Goal: Task Accomplishment & Management: Manage account settings

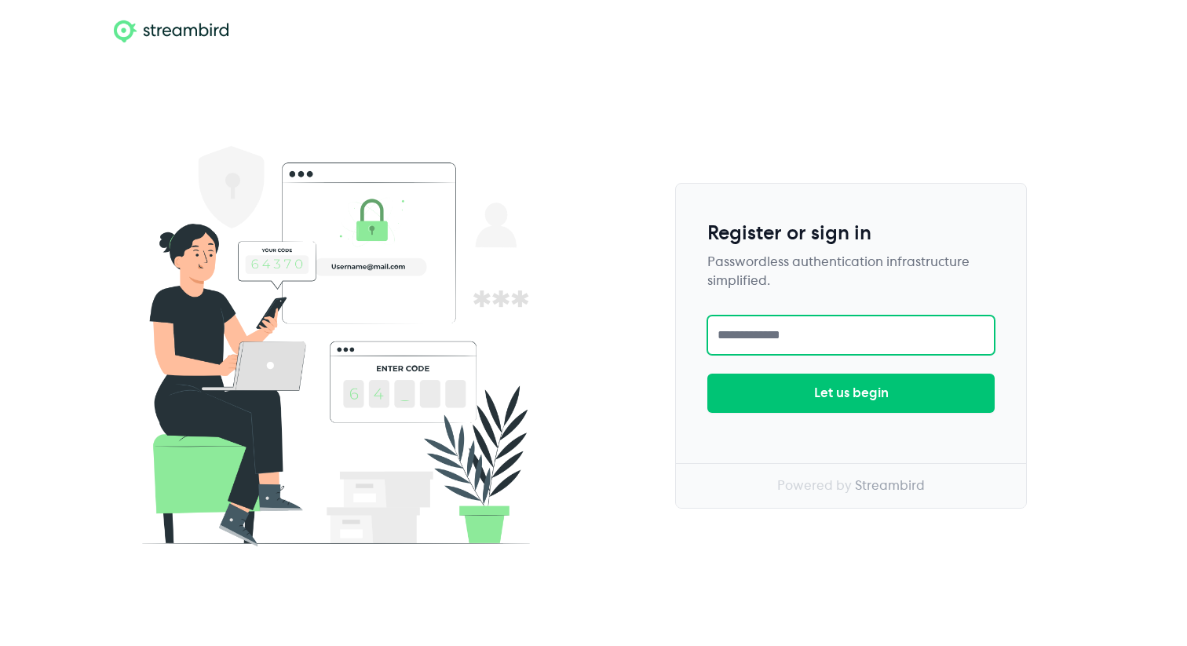
click at [746, 323] on input "text" at bounding box center [850, 334] width 287 height 39
type input "**********"
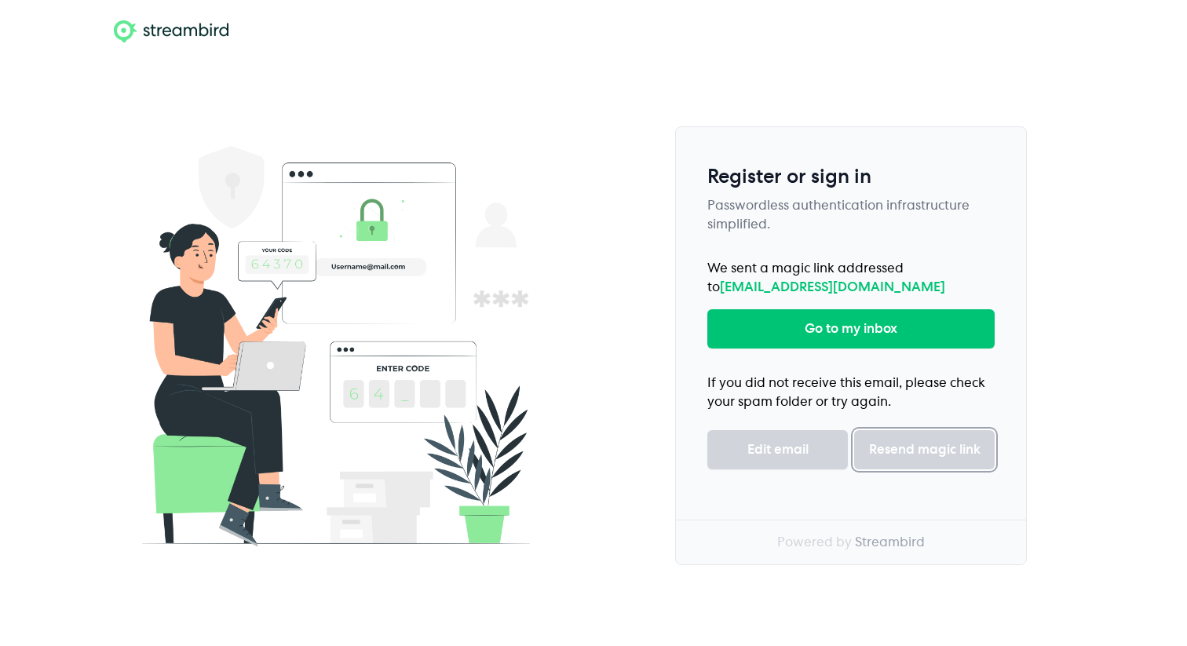
click at [906, 436] on button "Resend magic link" at bounding box center [924, 449] width 140 height 39
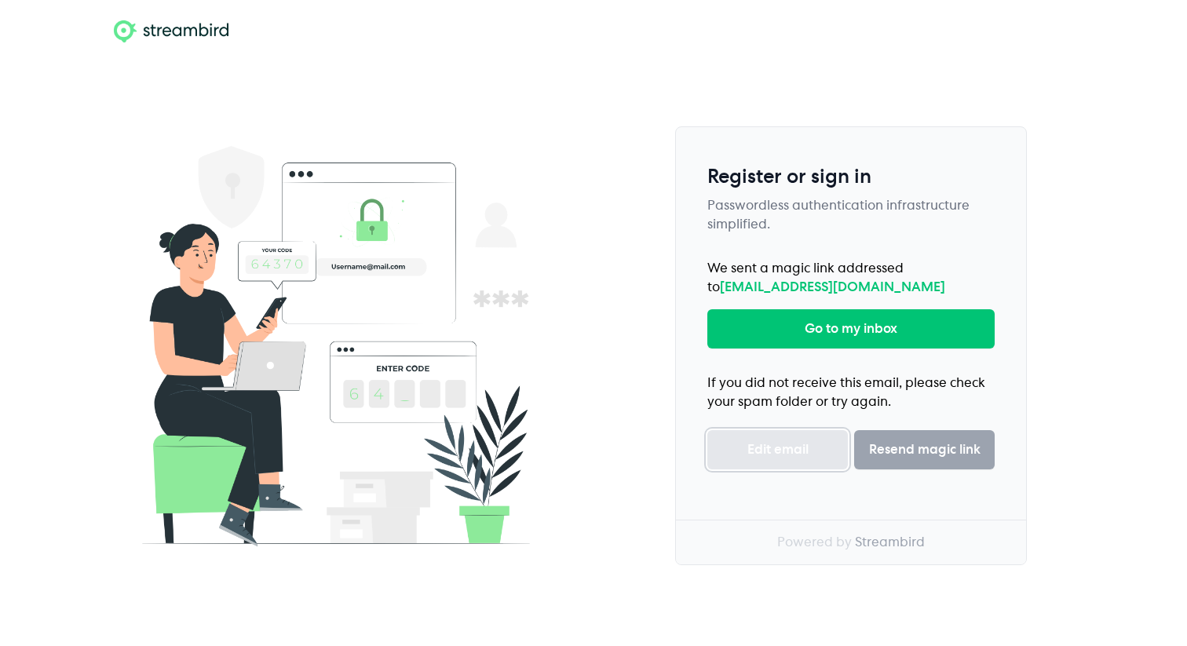
click at [768, 437] on button "Edit email" at bounding box center [777, 449] width 140 height 39
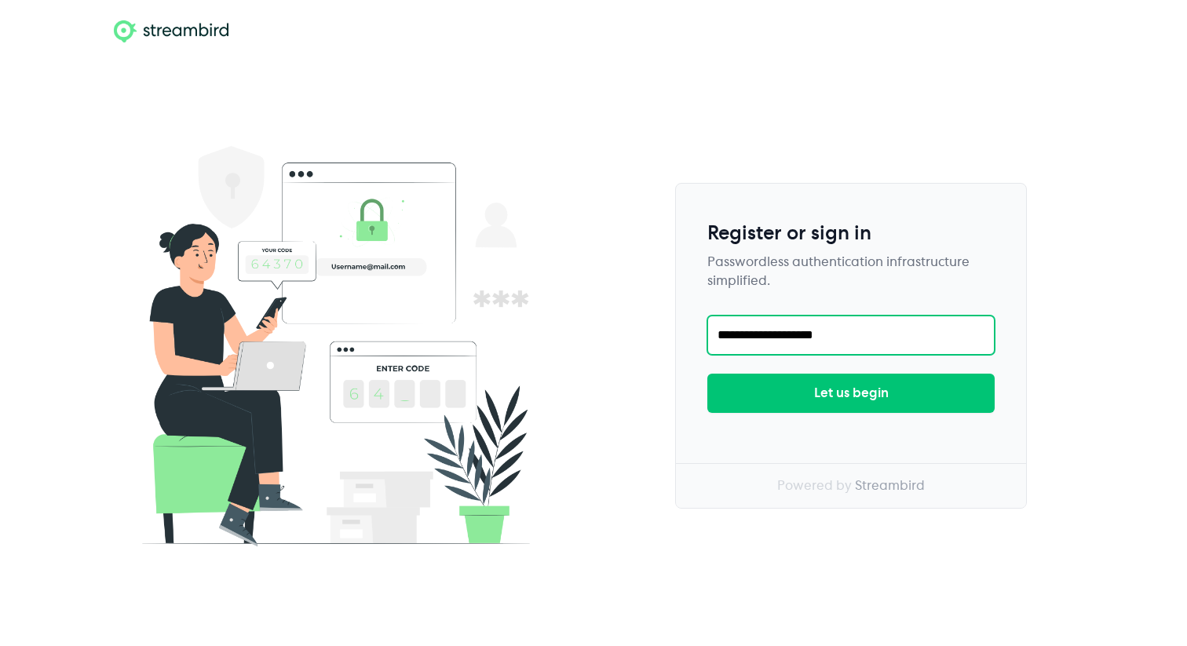
click at [790, 340] on input "**********" at bounding box center [850, 334] width 287 height 39
type input "**********"
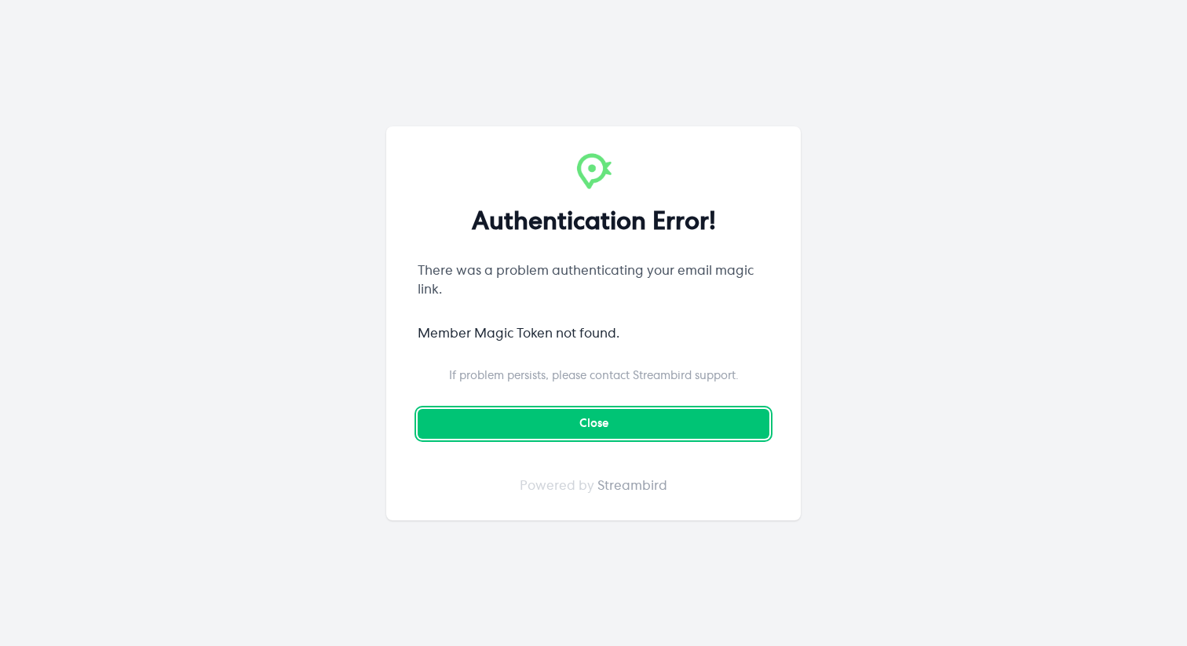
click at [603, 425] on button "Close" at bounding box center [593, 424] width 352 height 30
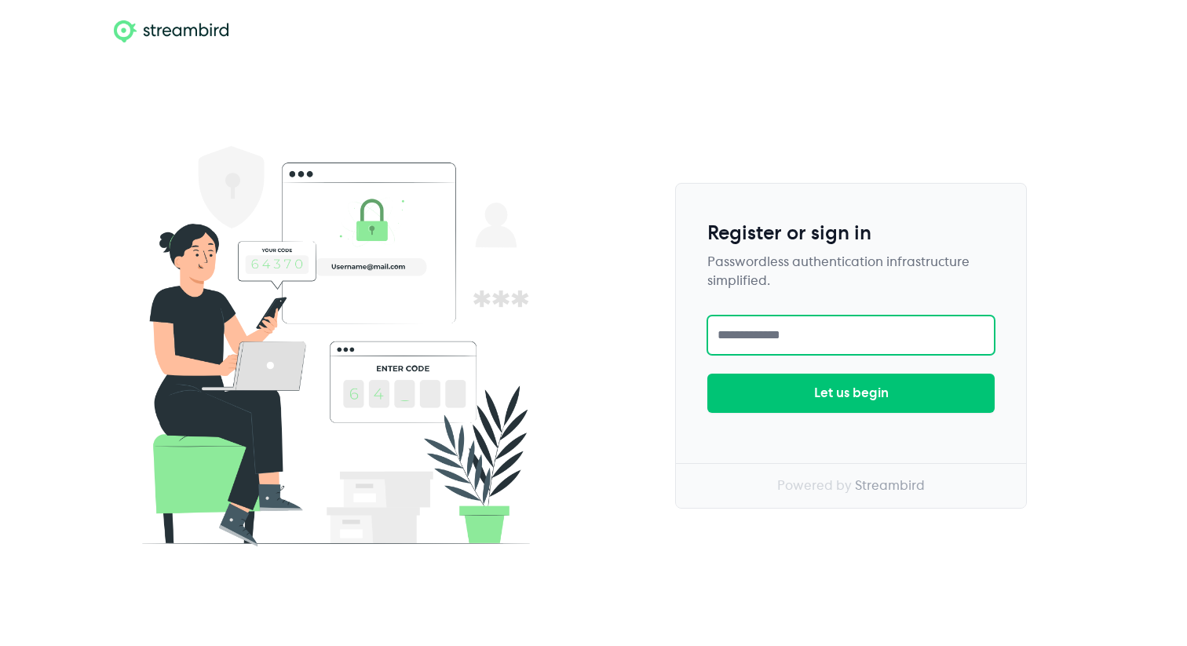
click at [807, 343] on input "text" at bounding box center [850, 334] width 287 height 39
type input "**********"
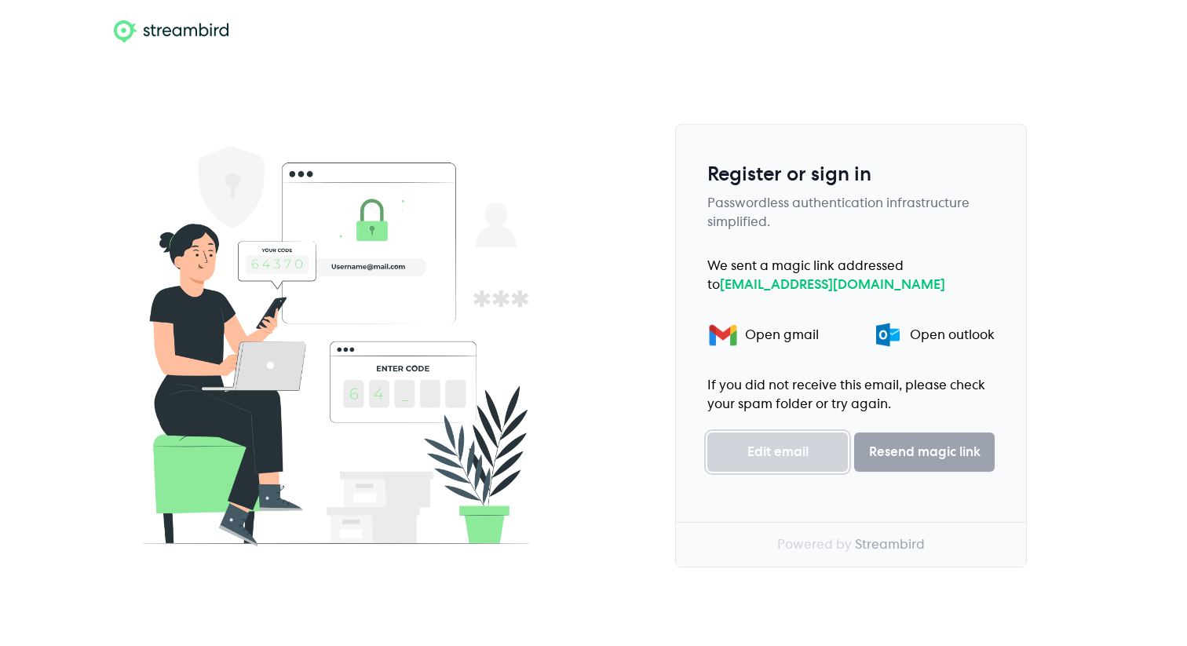
click at [768, 436] on button "Edit email" at bounding box center [777, 451] width 140 height 39
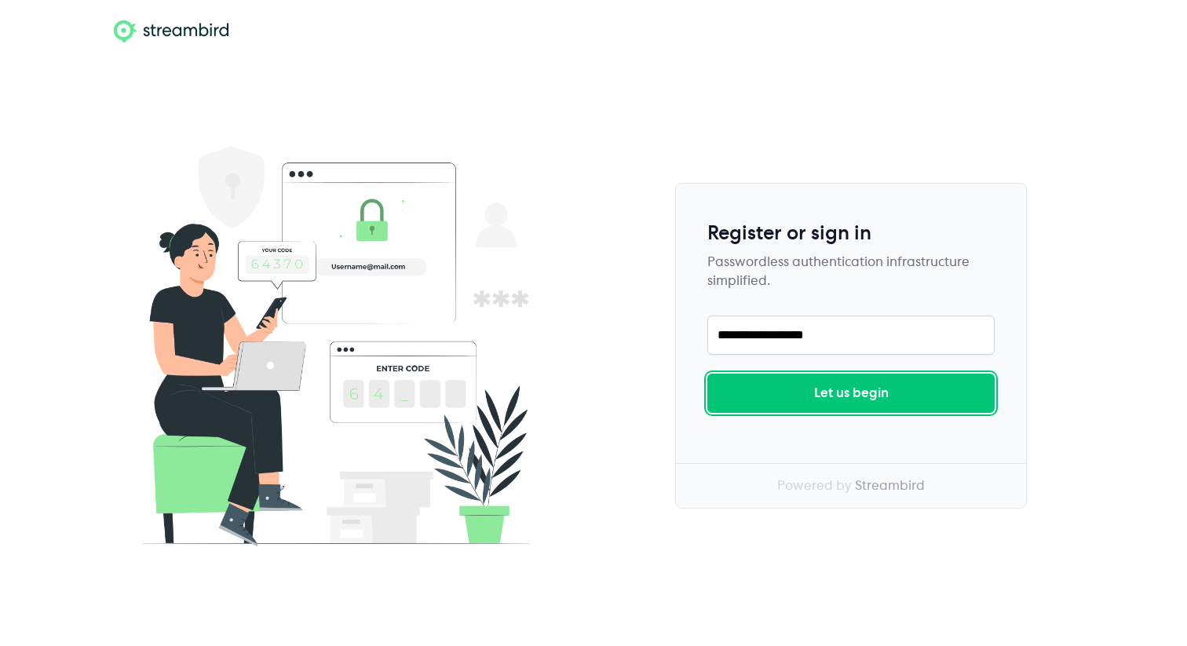
click at [862, 392] on div "Let us begin" at bounding box center [851, 393] width 75 height 19
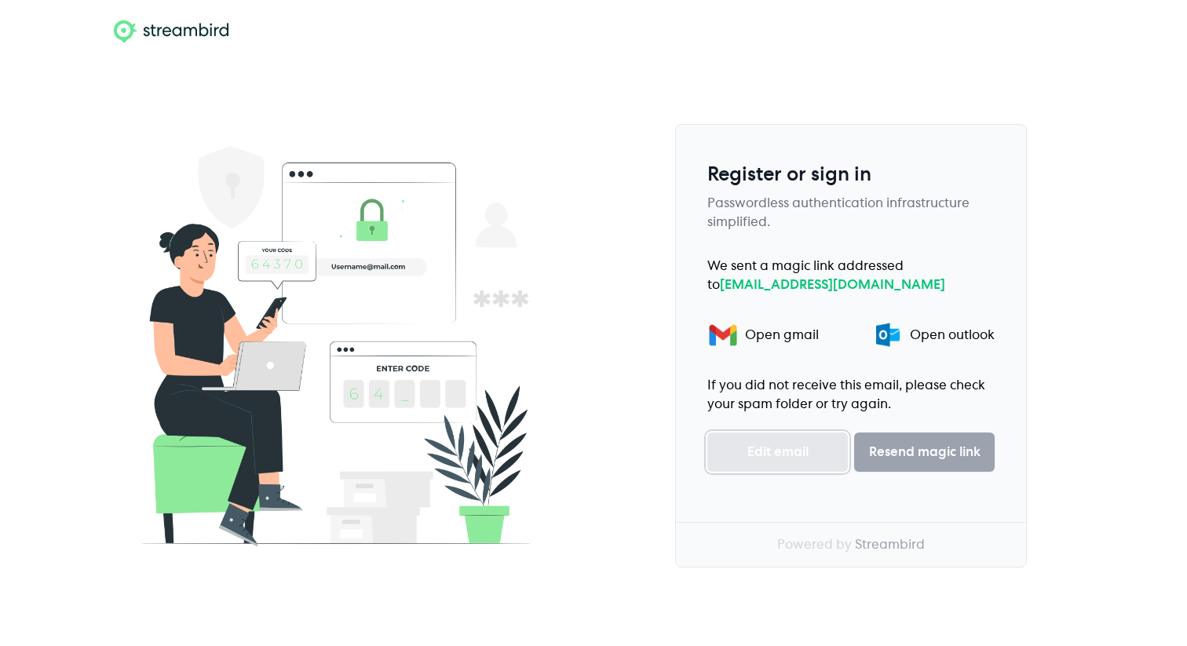
click at [782, 461] on button "Edit email" at bounding box center [777, 451] width 140 height 39
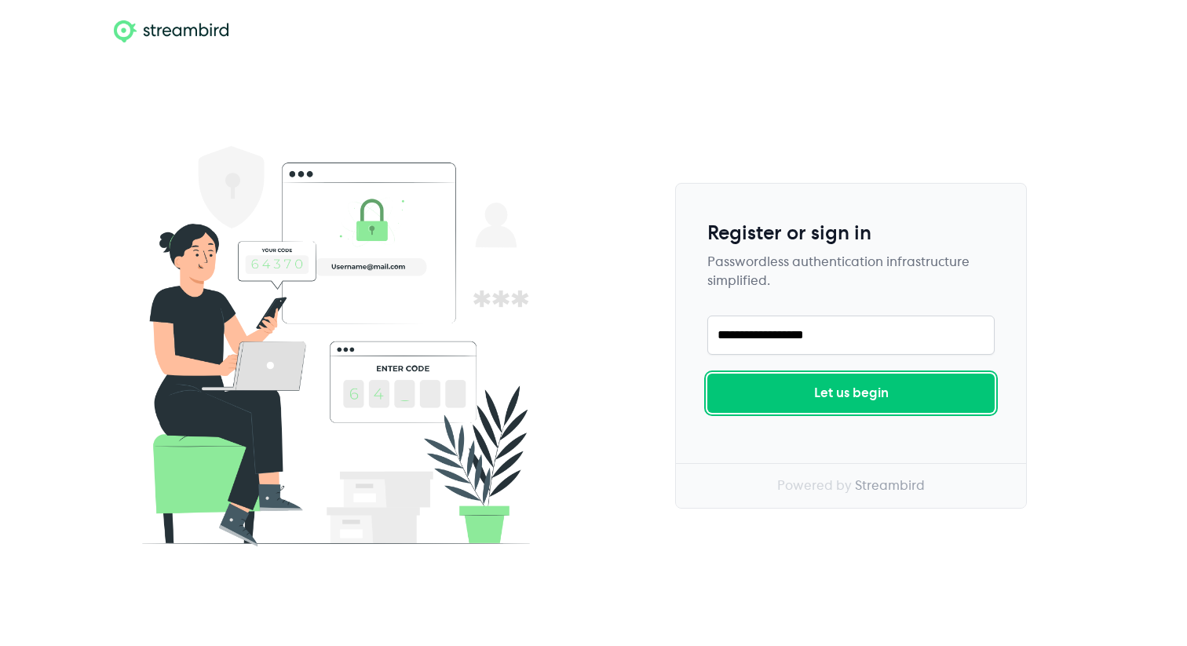
click at [894, 398] on button "Let us begin" at bounding box center [850, 393] width 287 height 39
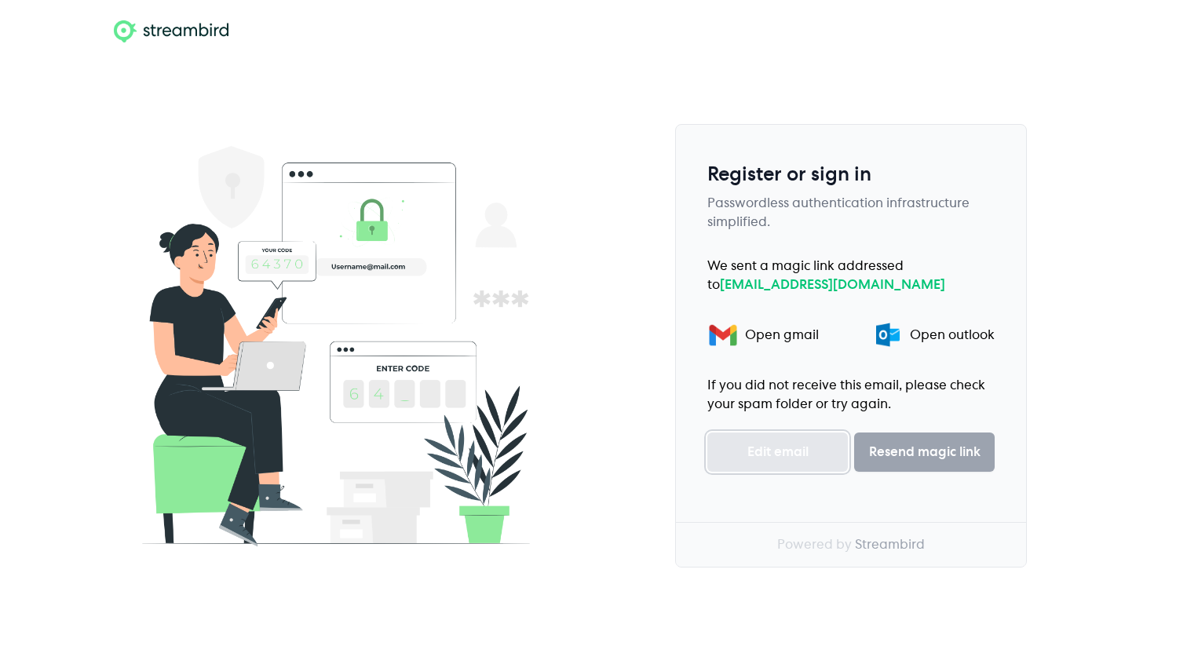
click at [804, 448] on button "Edit email" at bounding box center [777, 451] width 140 height 39
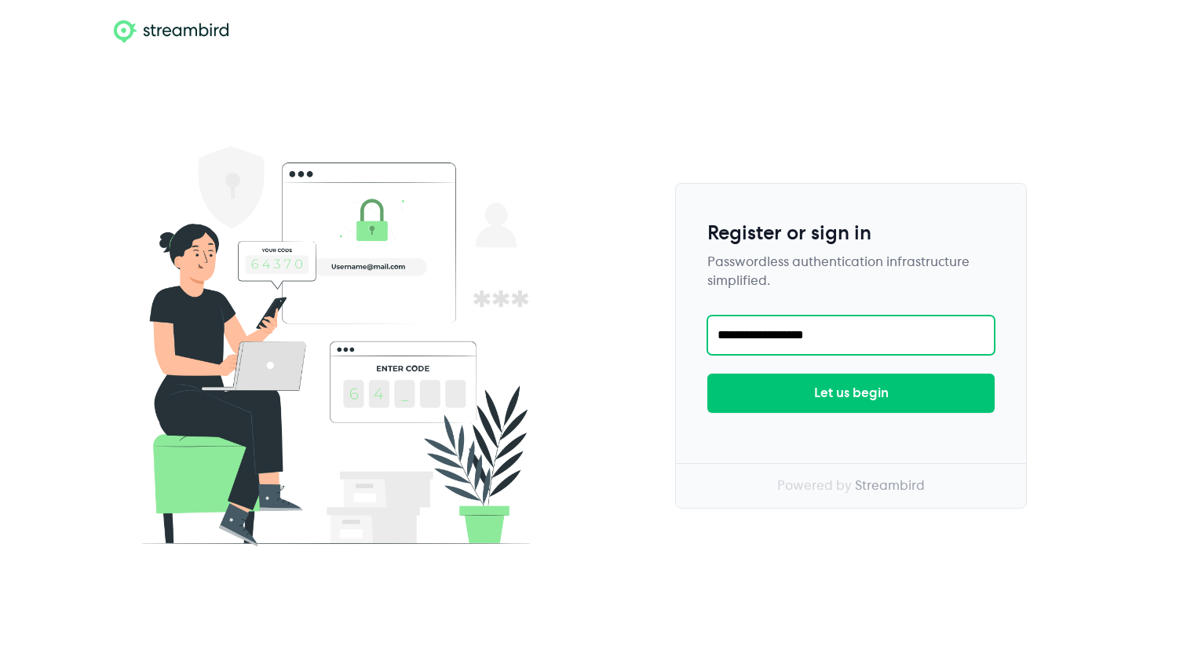
click at [789, 338] on input "**********" at bounding box center [850, 334] width 287 height 39
type input "**********"
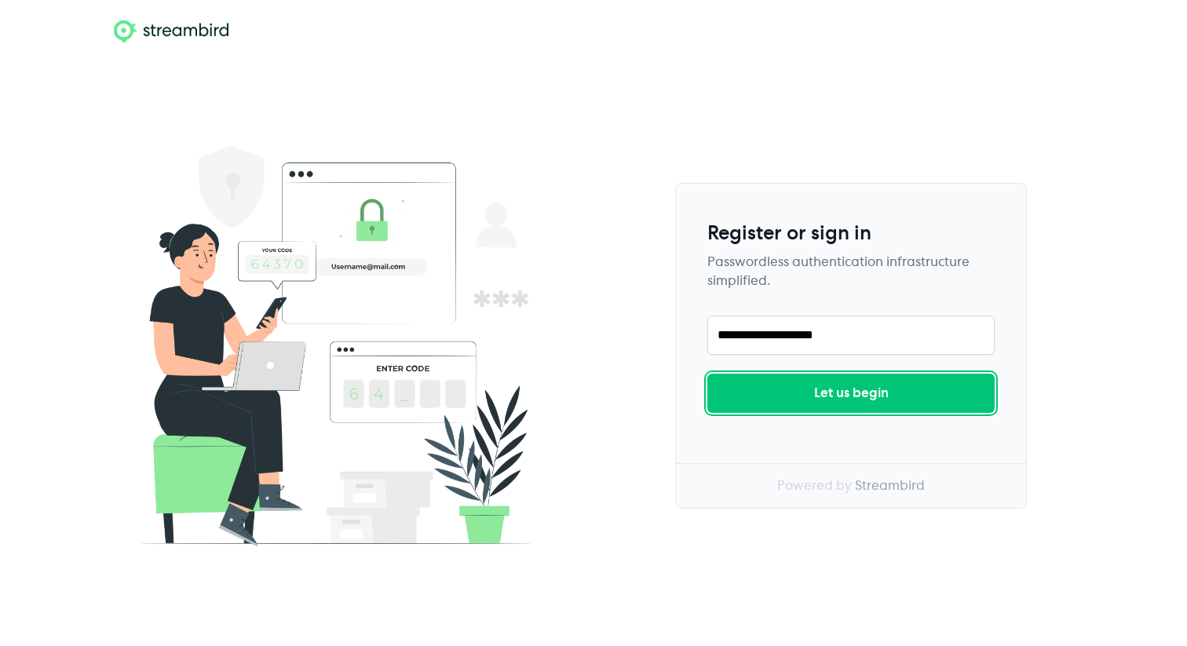
click at [839, 384] on div "Let us begin" at bounding box center [851, 393] width 75 height 19
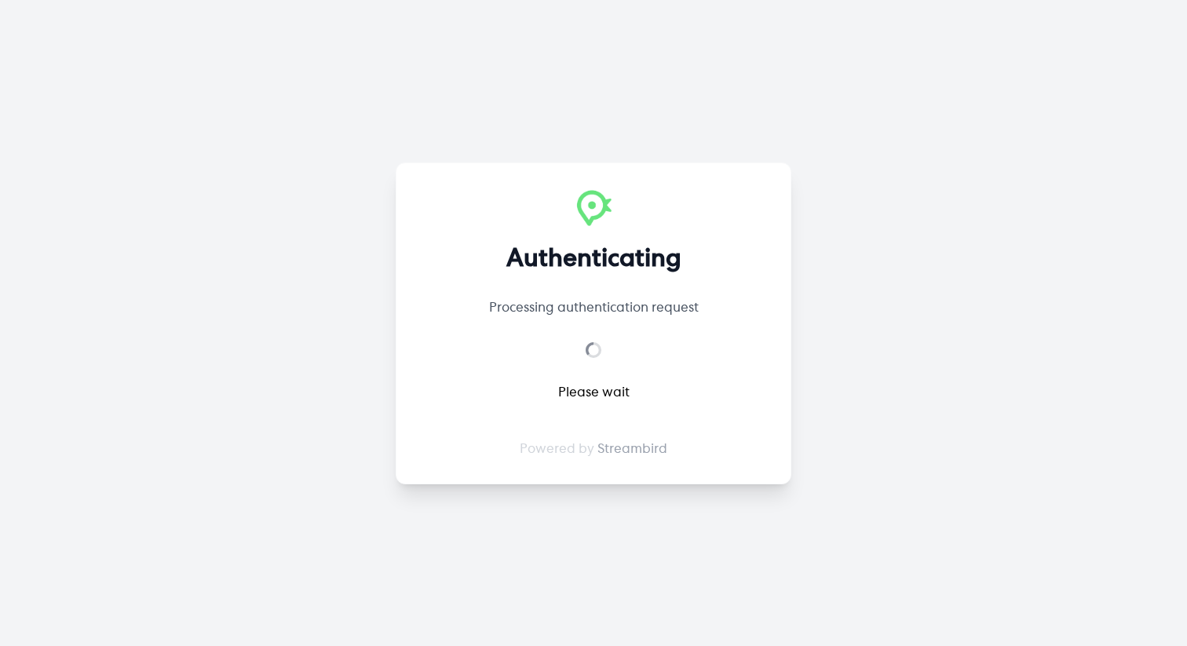
select select "**"
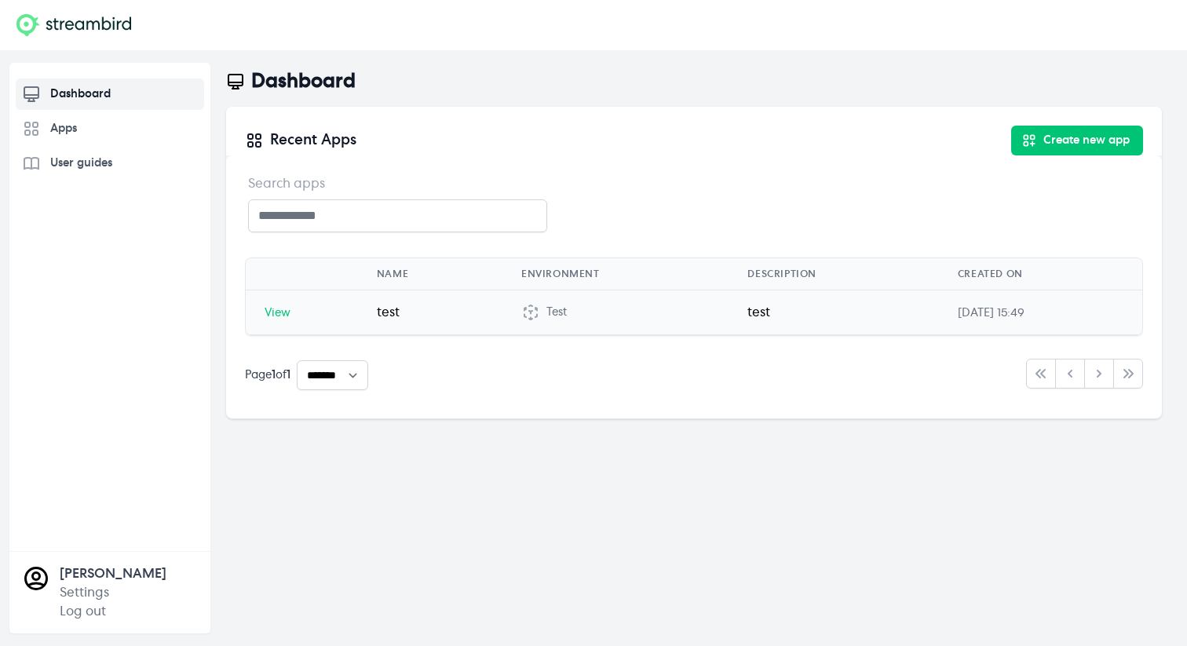
click at [475, 316] on td "test" at bounding box center [430, 312] width 144 height 45
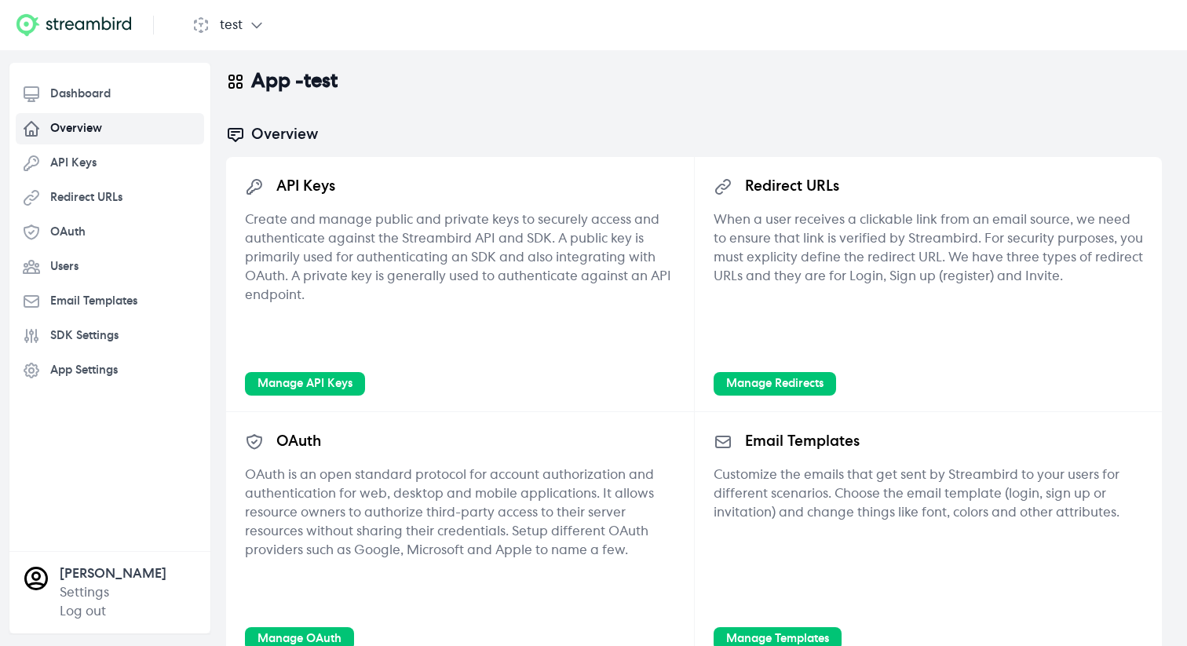
click at [272, 314] on p "Create and manage public and private keys to securely access and authenticate a…" at bounding box center [460, 285] width 430 height 151
click at [282, 379] on link "Manage API Keys" at bounding box center [305, 384] width 120 height 24
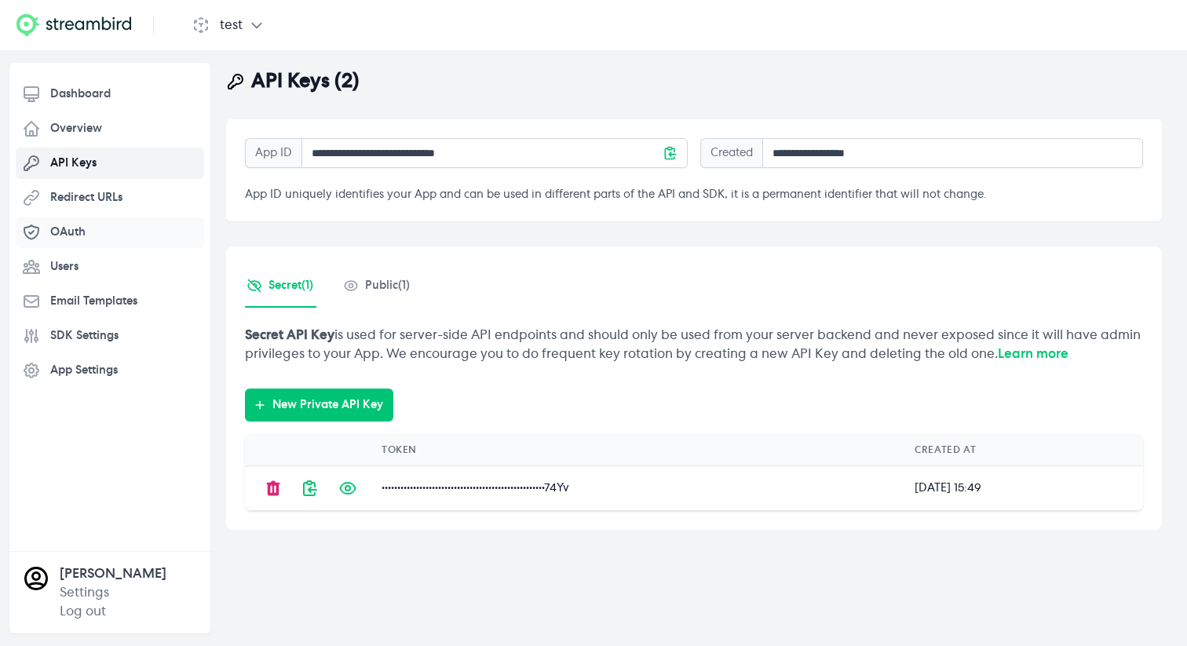
click at [134, 235] on link "OAuth" at bounding box center [110, 232] width 188 height 31
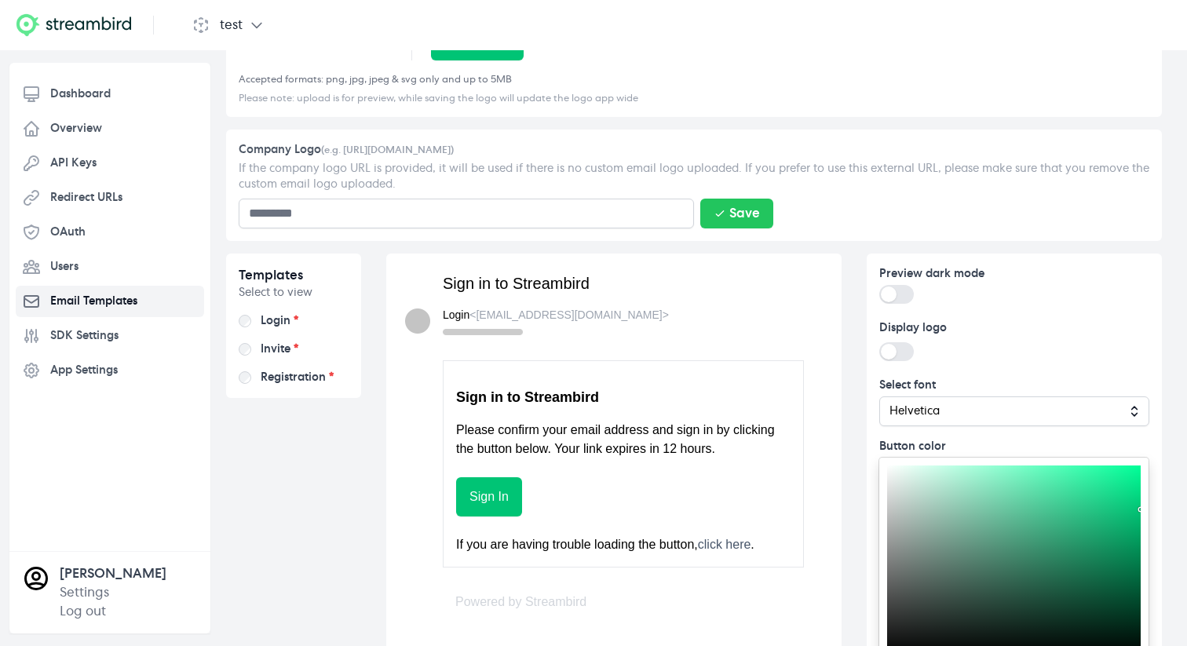
scroll to position [348, 0]
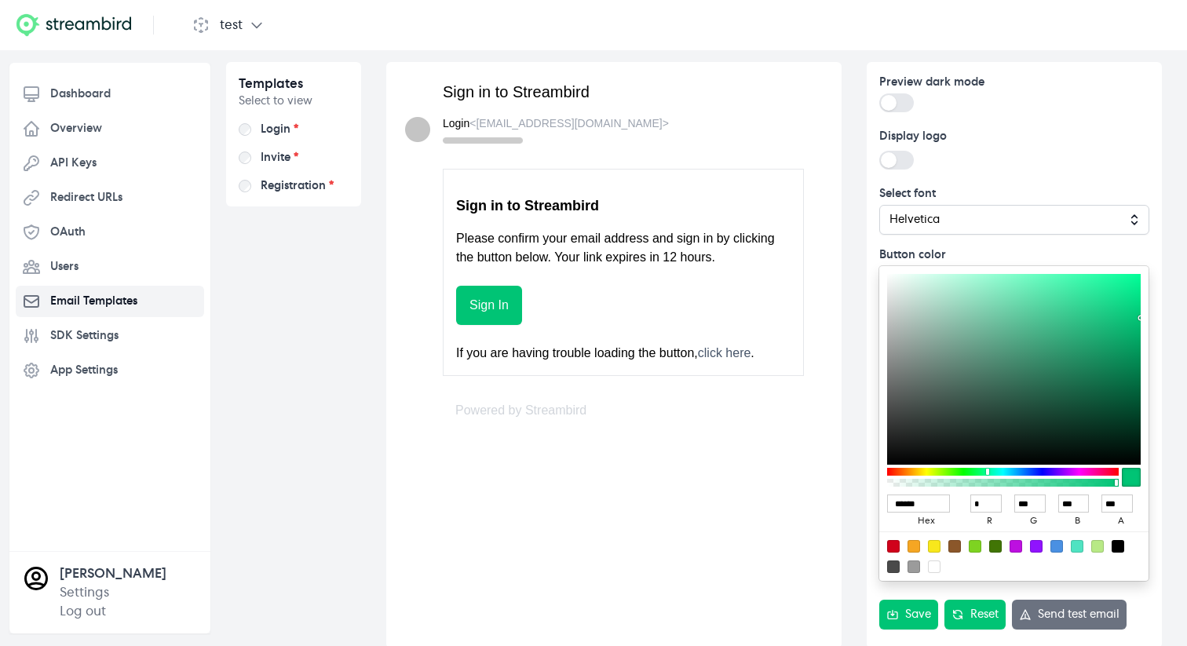
click at [260, 155] on div "Invite *" at bounding box center [294, 158] width 110 height 16
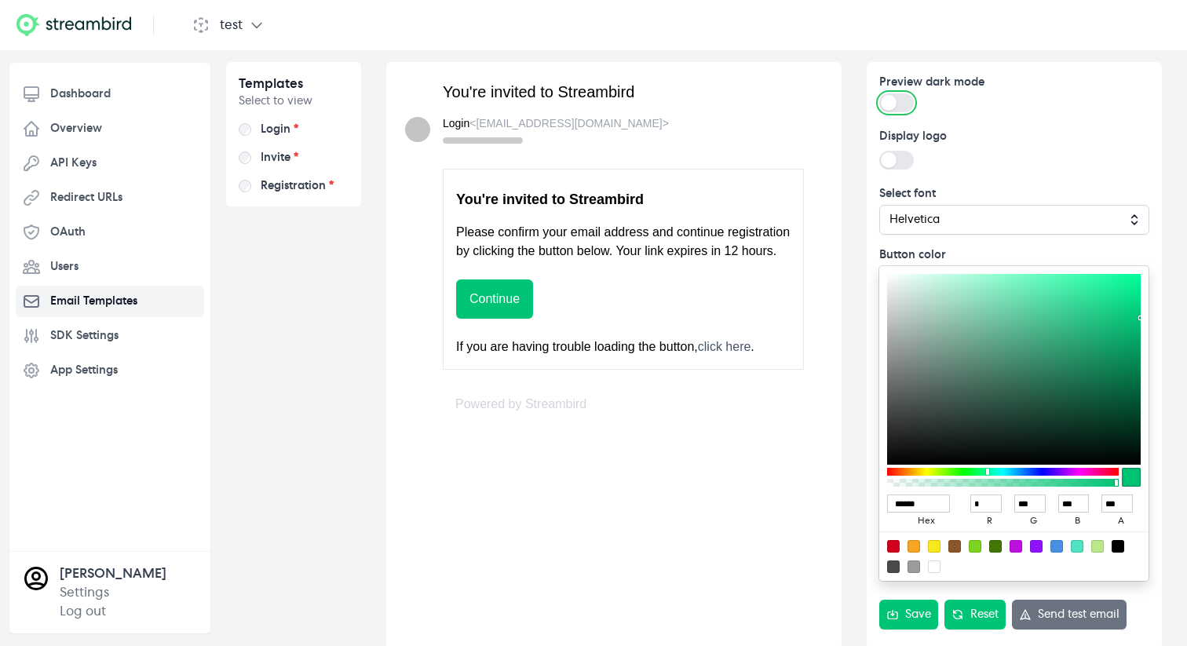
click at [900, 109] on button "Preview dark mode" at bounding box center [896, 102] width 35 height 19
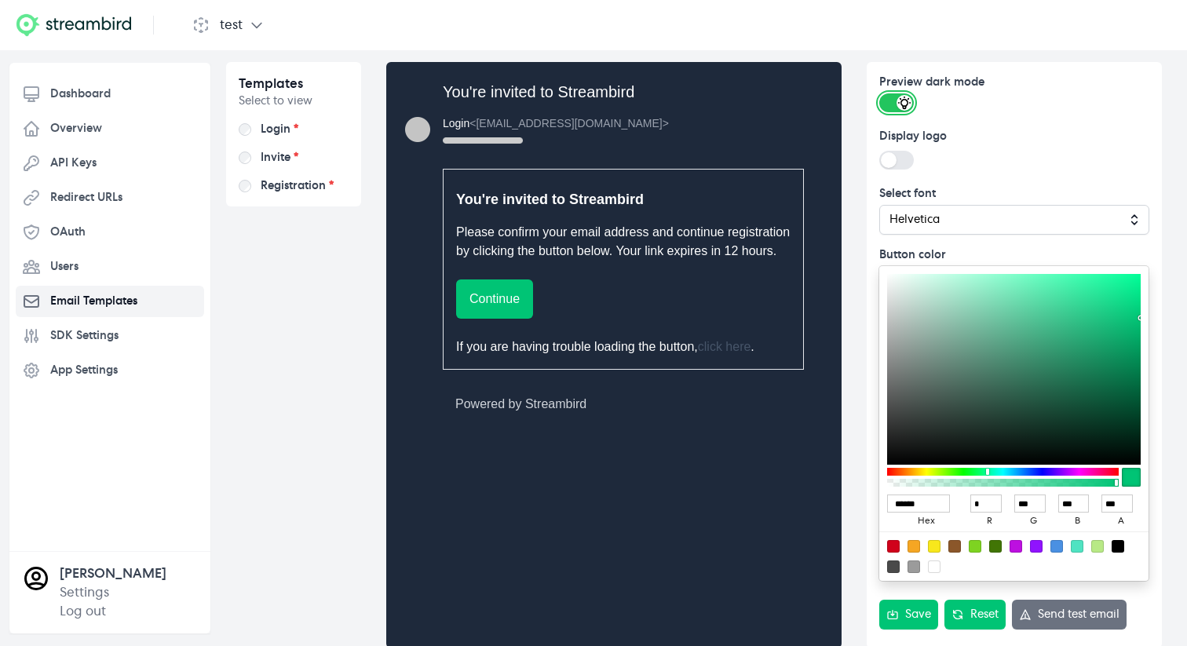
click at [900, 109] on button "Preview dark mode" at bounding box center [896, 102] width 35 height 19
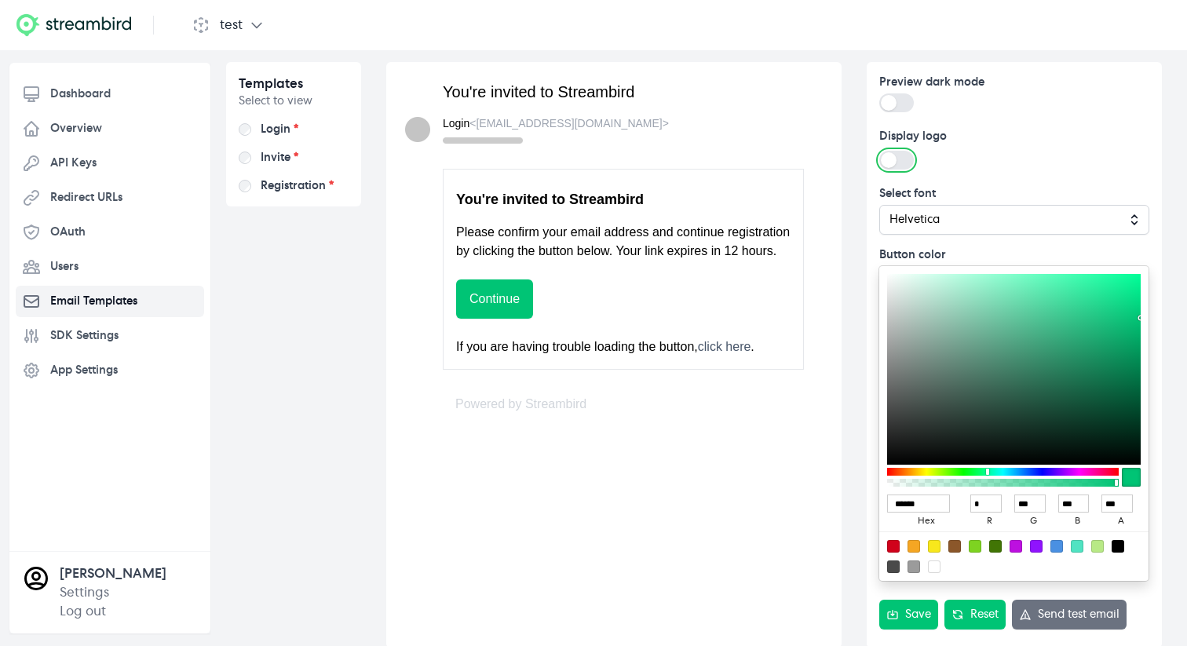
click at [902, 155] on button "Display logo" at bounding box center [896, 160] width 35 height 19
click at [894, 156] on button "Display logo" at bounding box center [896, 160] width 35 height 19
click at [895, 162] on button "Display logo" at bounding box center [896, 160] width 35 height 19
click at [960, 222] on span "Helvetica" at bounding box center [1003, 220] width 228 height 16
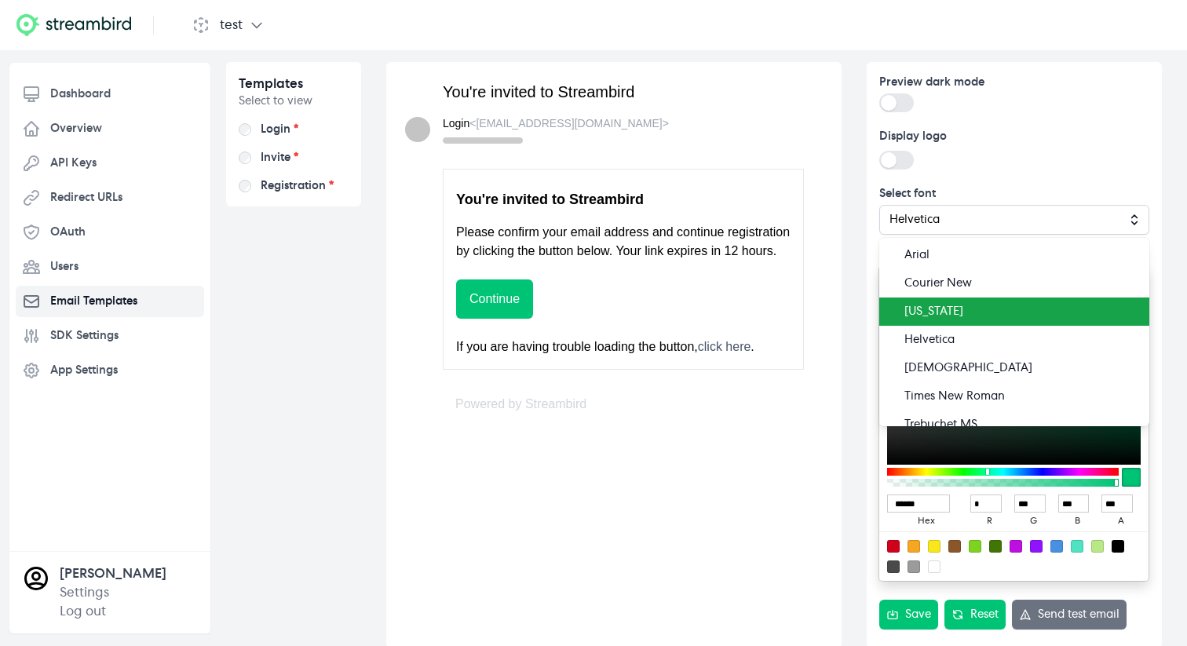
click at [968, 297] on li "Georgia" at bounding box center [1014, 311] width 270 height 28
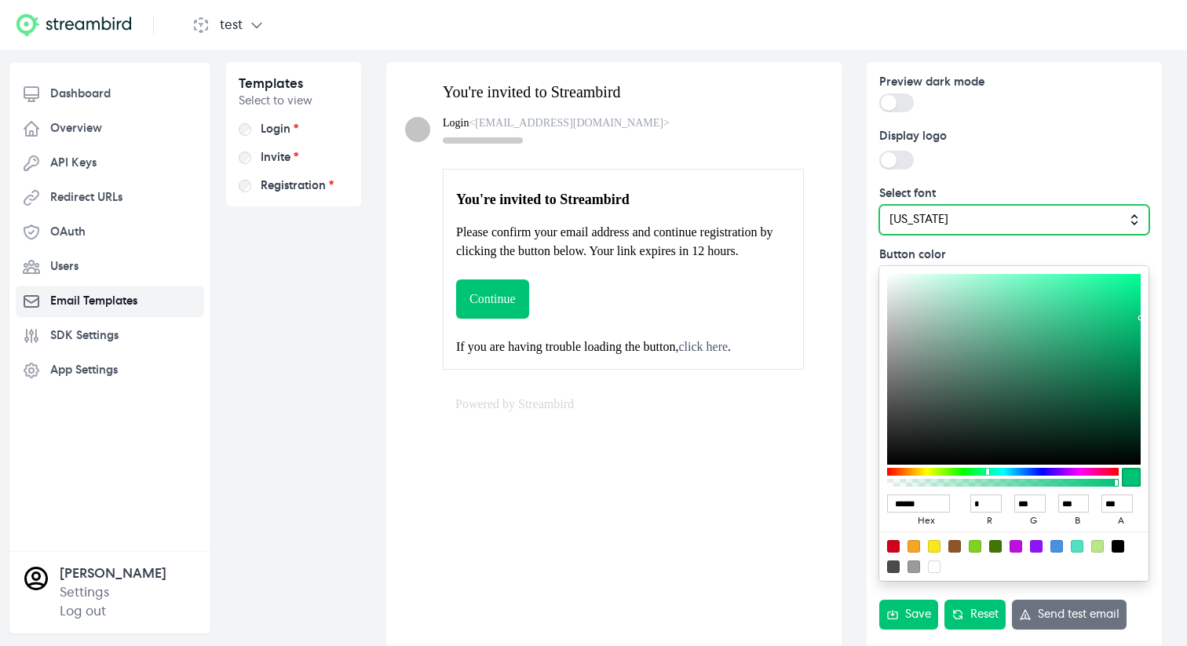
click at [969, 226] on button "Georgia" at bounding box center [1014, 220] width 270 height 30
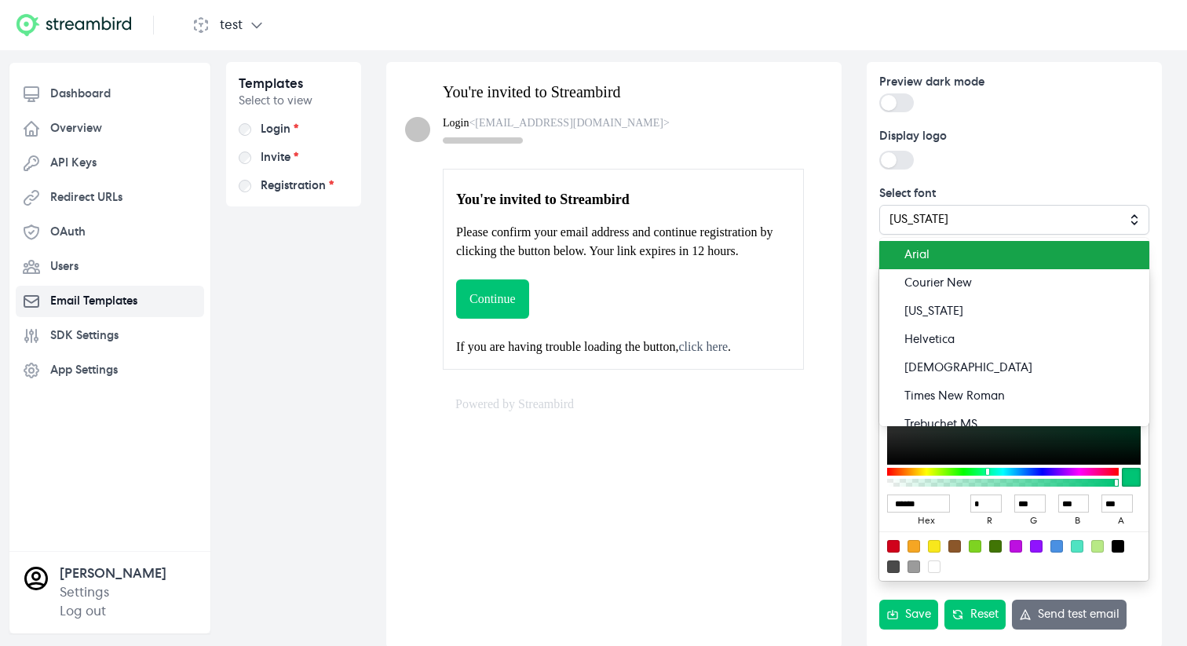
click at [964, 261] on li "Arial" at bounding box center [1014, 255] width 270 height 28
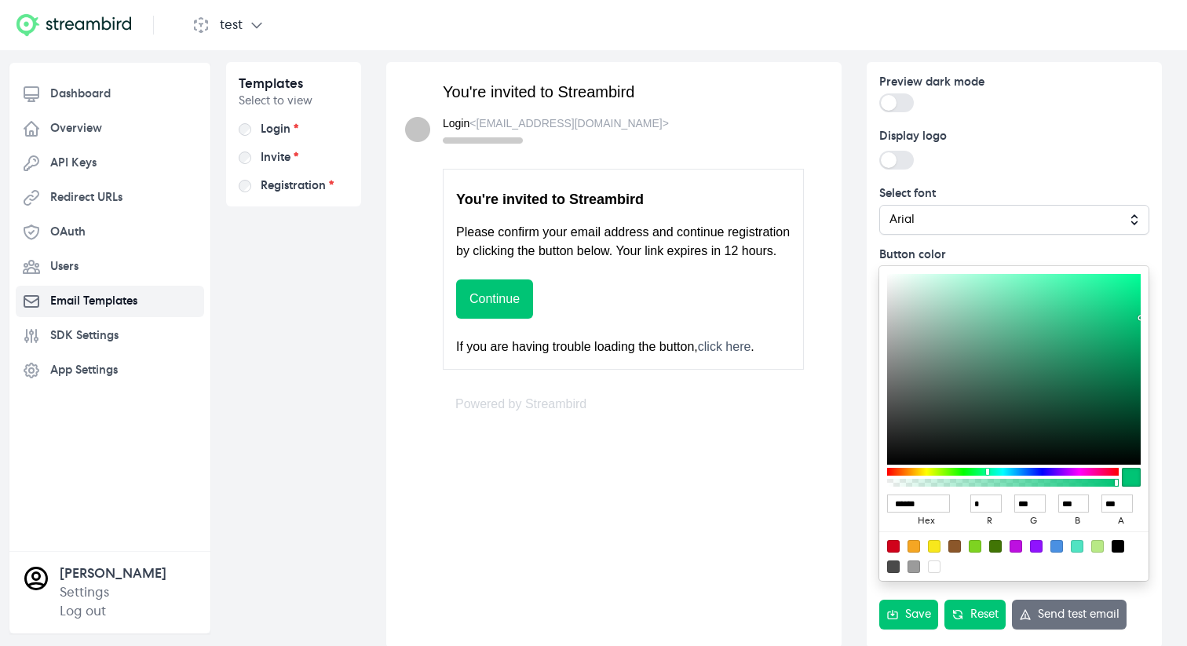
click at [974, 186] on label "Select font" at bounding box center [1014, 194] width 270 height 16
click at [969, 587] on div "Preview dark mode Preview dark mode Display logo Display logo Select font Arial…" at bounding box center [1014, 355] width 270 height 561
click at [271, 181] on label "Registration *" at bounding box center [297, 186] width 73 height 16
click at [277, 155] on label "Invite *" at bounding box center [280, 158] width 38 height 16
click at [277, 126] on label "Login *" at bounding box center [280, 130] width 38 height 16
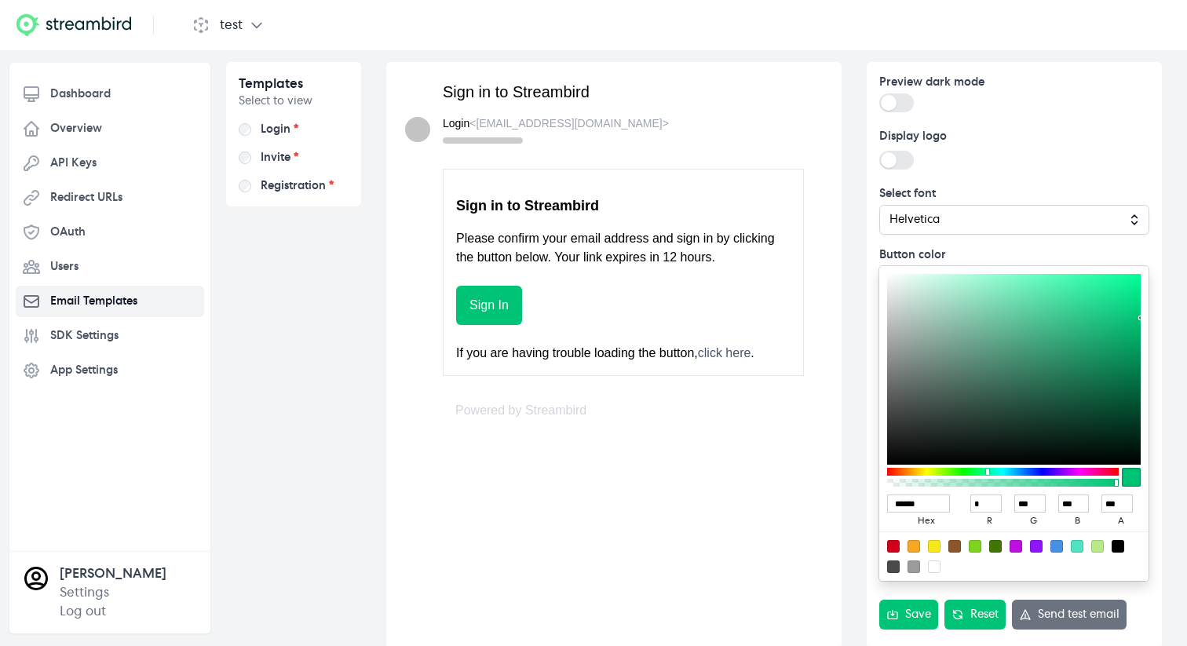
click at [272, 156] on label "Invite *" at bounding box center [280, 158] width 38 height 16
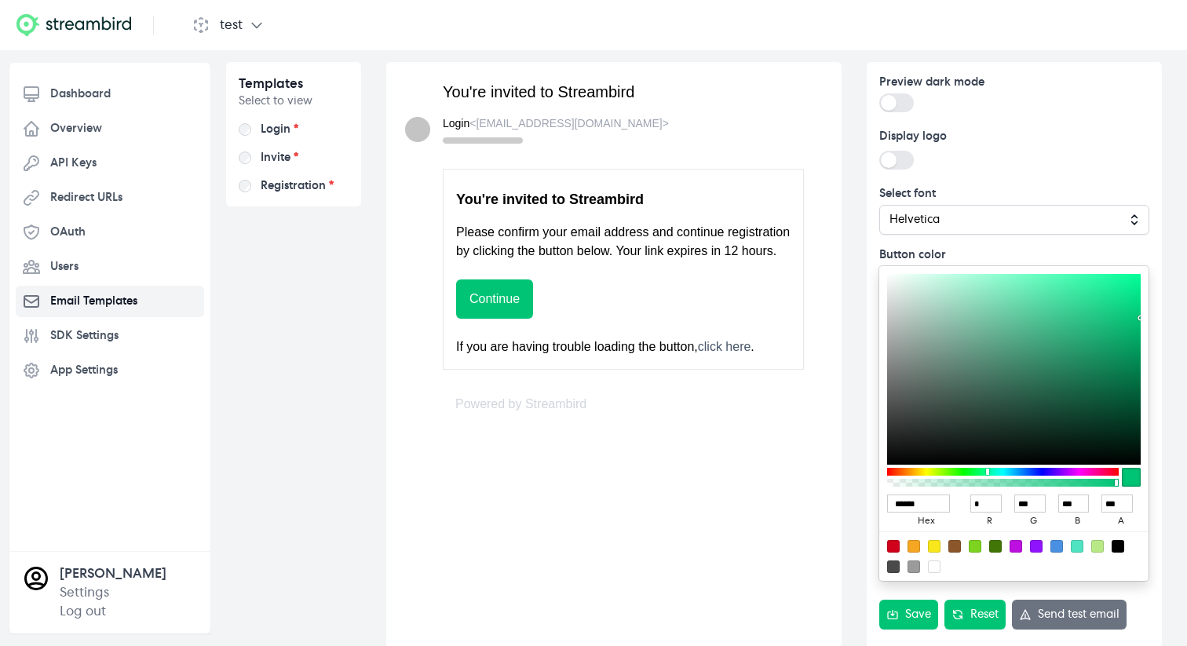
click at [272, 180] on label "Registration *" at bounding box center [297, 186] width 73 height 16
click at [268, 153] on label "Invite *" at bounding box center [280, 158] width 38 height 16
click at [284, 126] on label "Login *" at bounding box center [280, 130] width 38 height 16
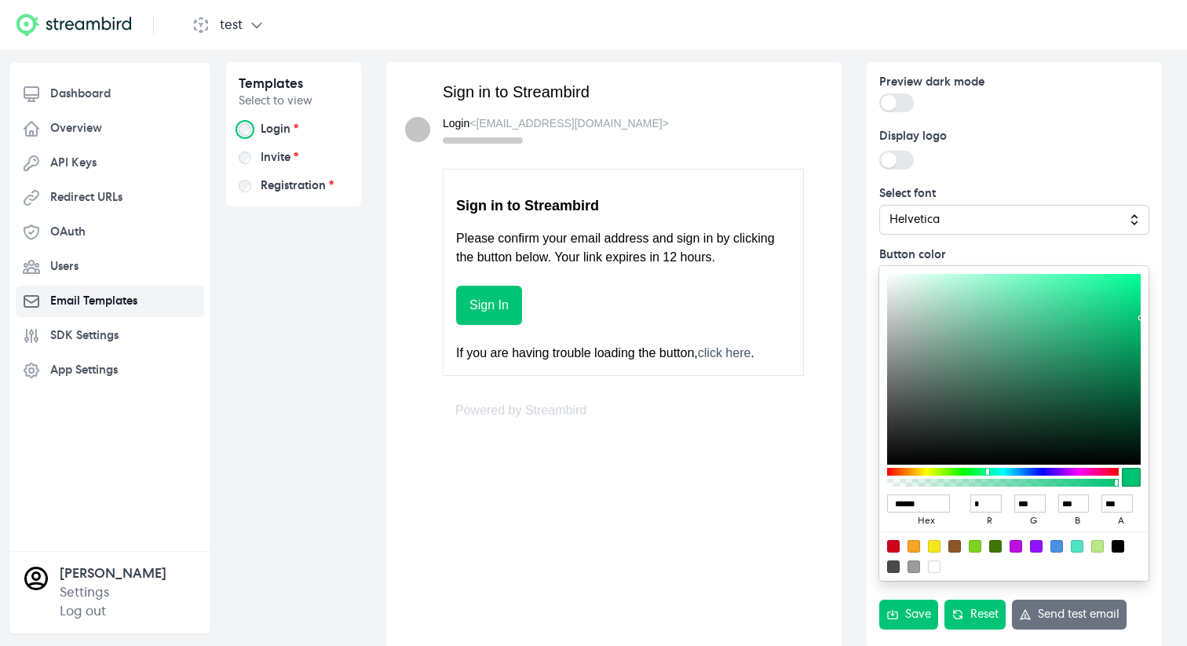
scroll to position [0, 0]
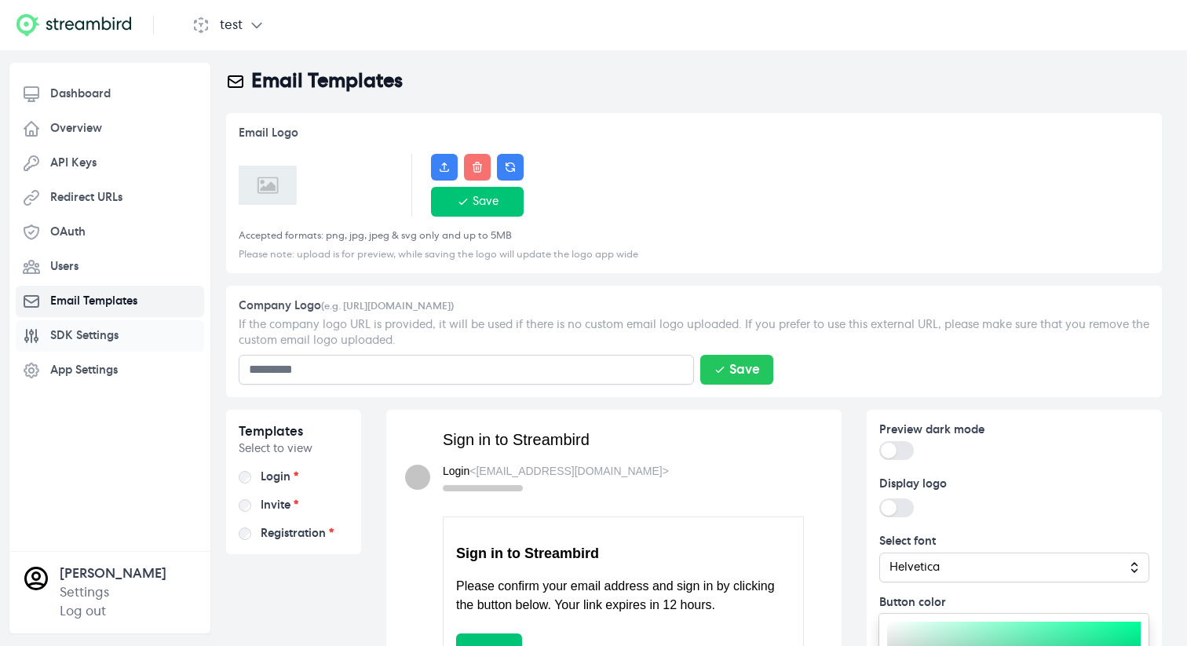
click at [93, 341] on span "SDK Settings" at bounding box center [84, 336] width 68 height 16
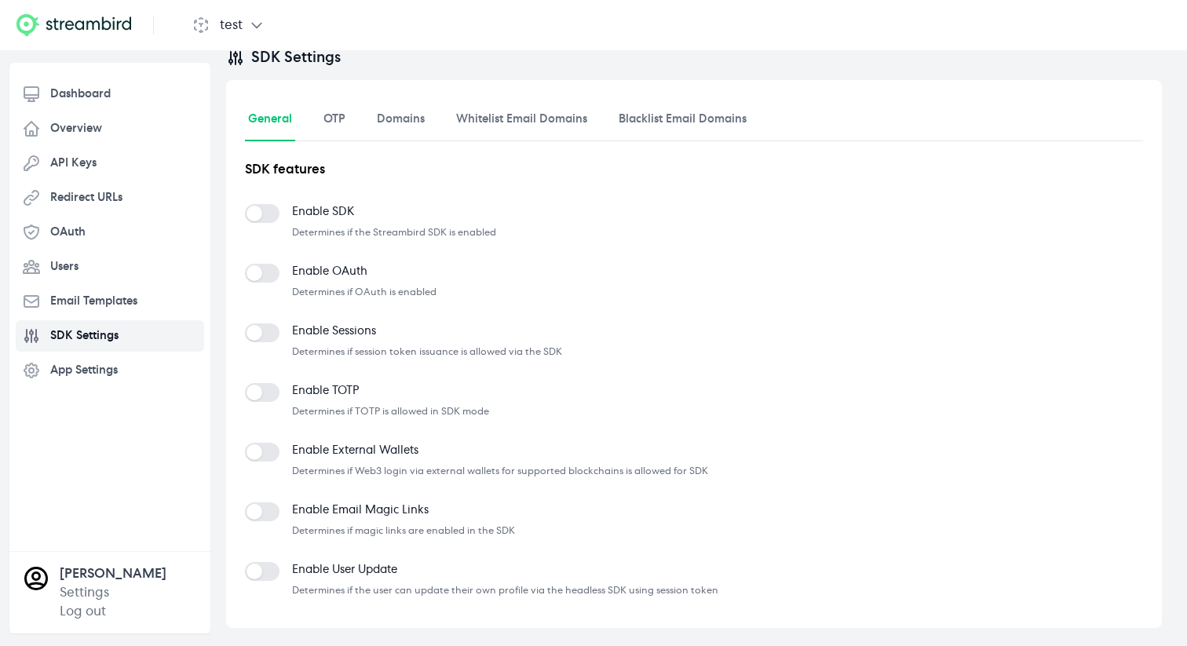
scroll to position [97, 0]
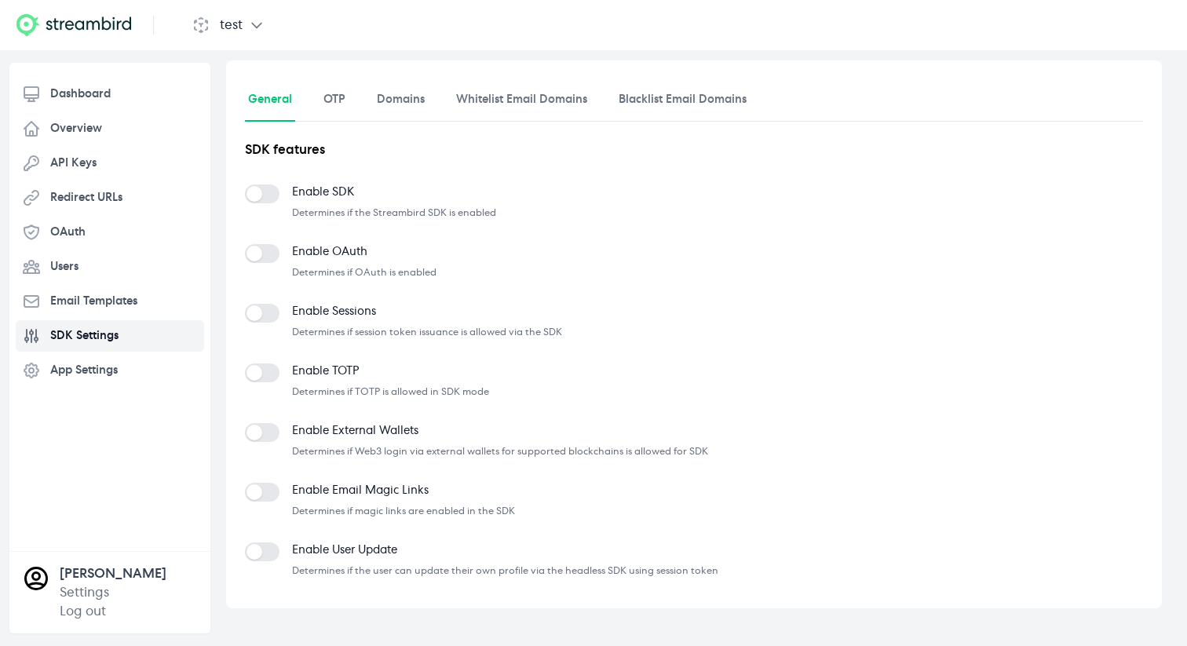
click at [337, 123] on div "SDK features Enable SDK Determines if the Streambird SDK is enabled Enable OAut…" at bounding box center [694, 356] width 898 height 468
click at [349, 100] on nav "General OTP Domains Whitelist Email Domains Blacklist Email Domains" at bounding box center [694, 100] width 898 height 42
click at [330, 100] on link "OTP" at bounding box center [334, 100] width 28 height 42
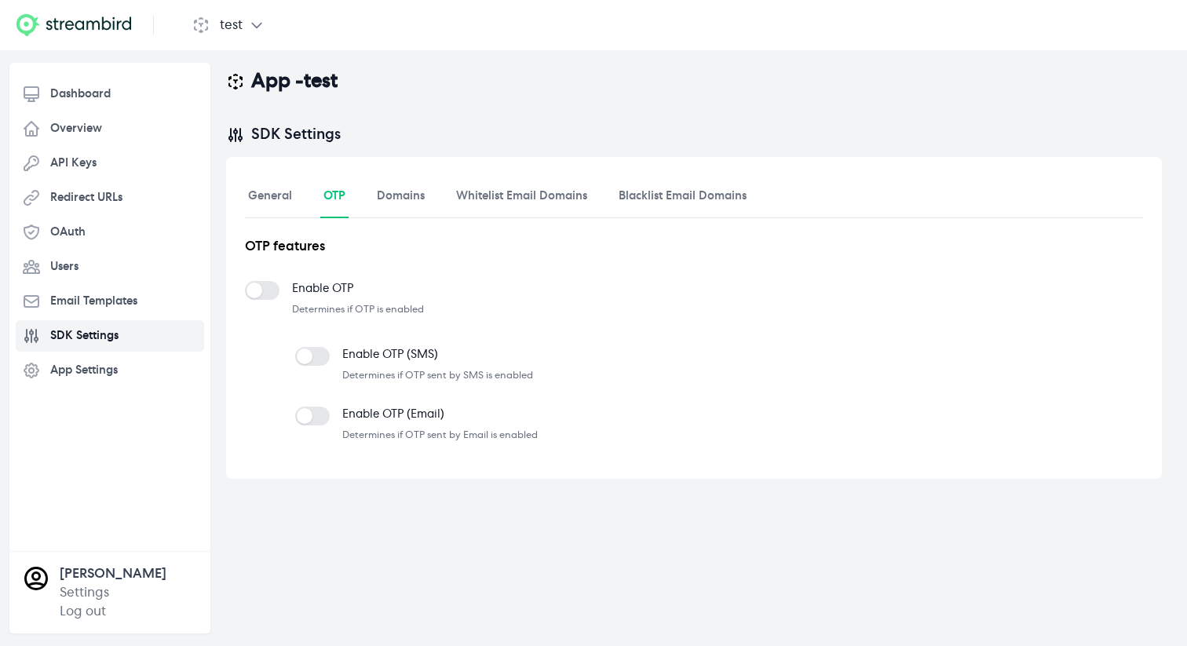
scroll to position [0, 0]
click at [413, 189] on link "Domains" at bounding box center [401, 197] width 54 height 42
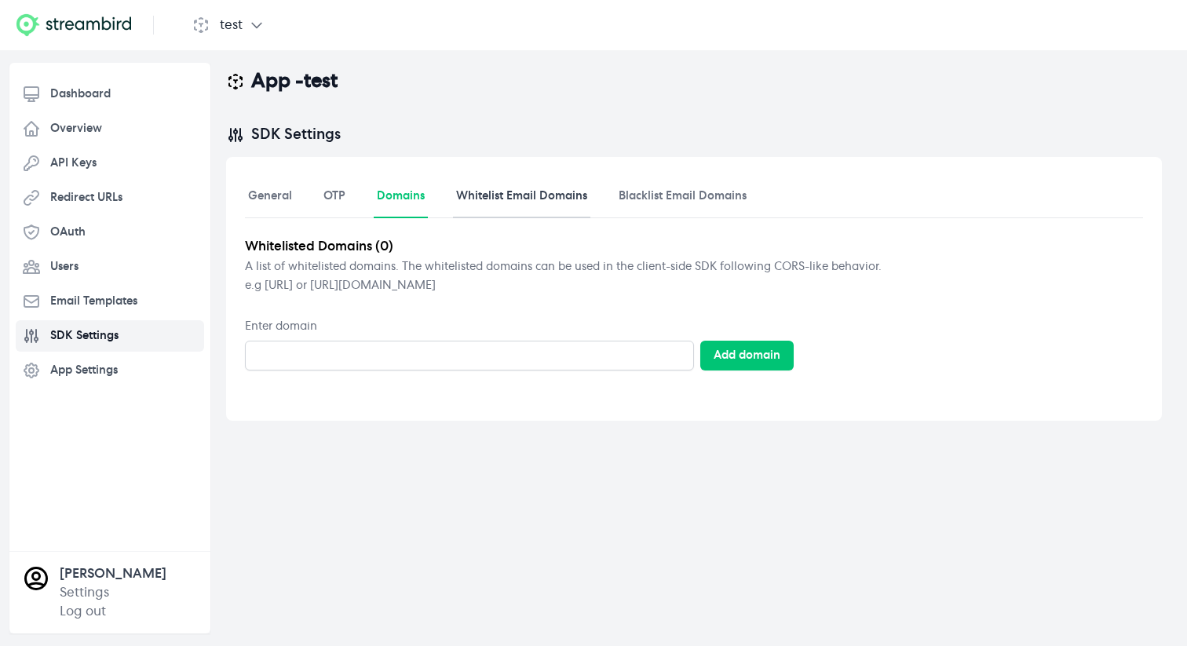
click at [504, 199] on link "Whitelist Email Domains" at bounding box center [521, 197] width 137 height 42
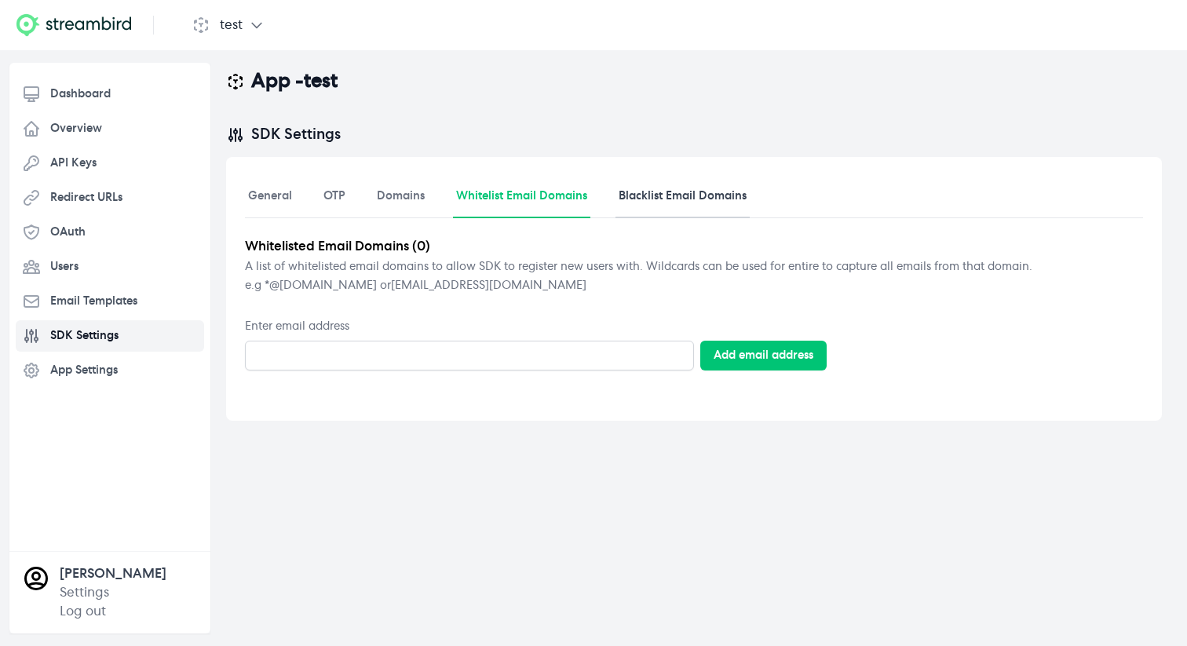
click at [710, 195] on link "Blacklist Email Domains" at bounding box center [682, 197] width 134 height 42
click at [73, 366] on span "App Settings" at bounding box center [83, 371] width 67 height 16
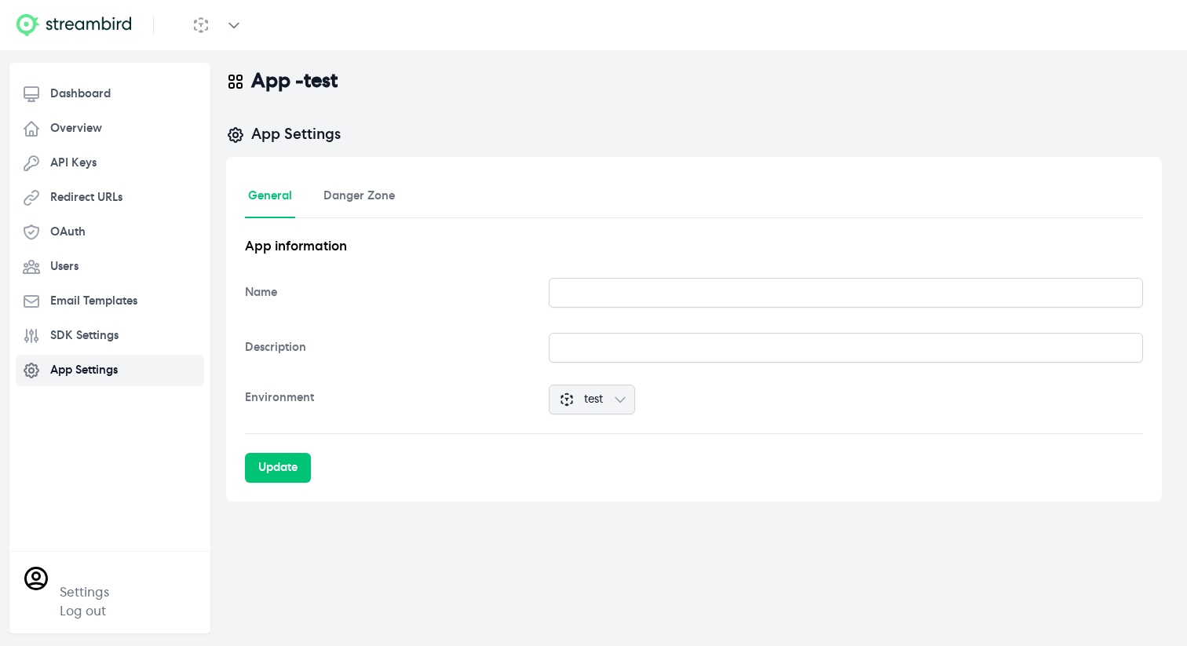
type input "****"
click at [585, 413] on button "test" at bounding box center [592, 400] width 86 height 30
click at [586, 409] on button "test" at bounding box center [592, 400] width 86 height 30
click at [345, 208] on link "Danger Zone" at bounding box center [359, 197] width 78 height 42
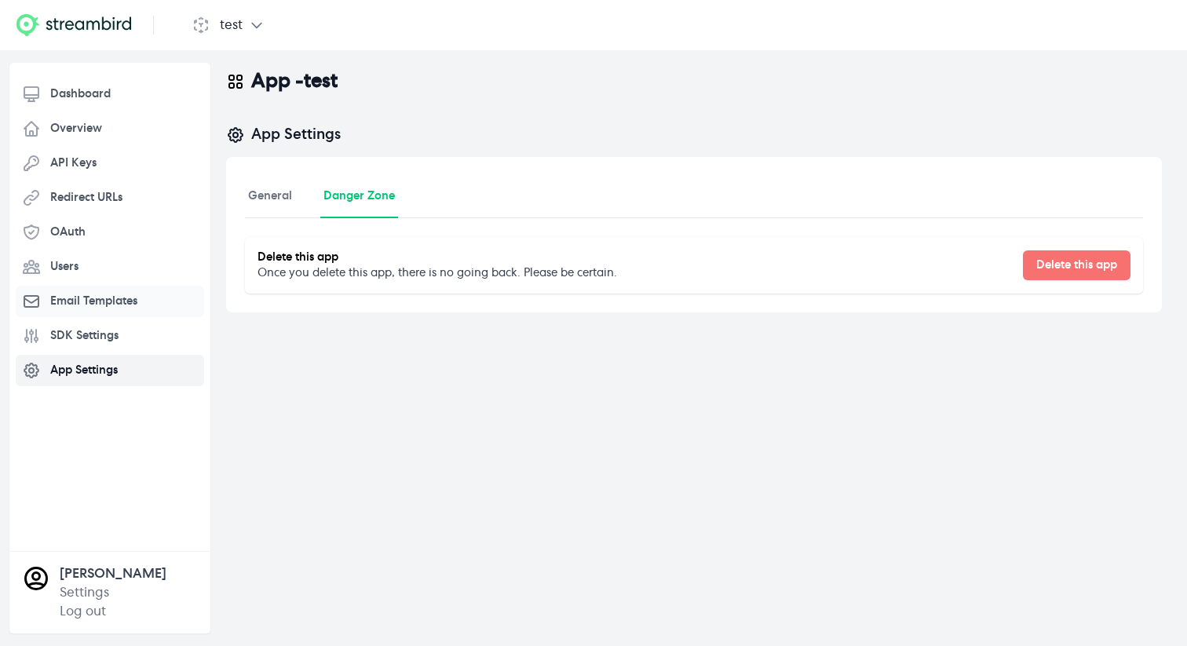
click at [97, 312] on link "Email Templates" at bounding box center [110, 301] width 188 height 31
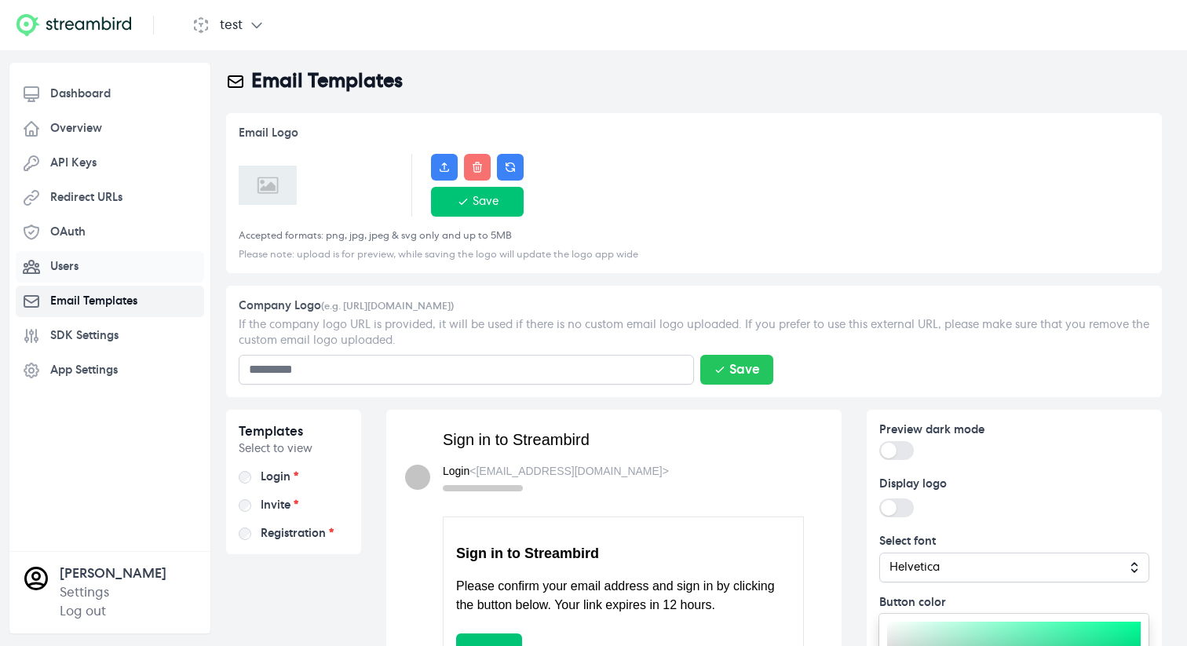
click at [142, 261] on link "Users" at bounding box center [110, 266] width 188 height 31
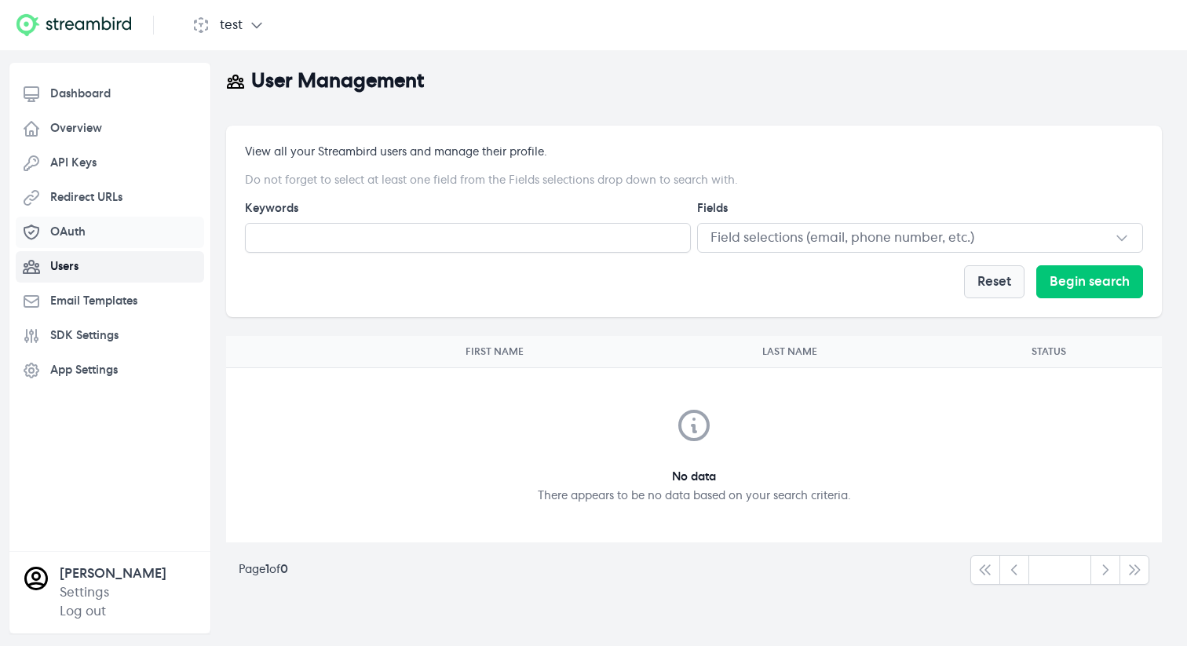
click at [84, 219] on link "OAuth" at bounding box center [110, 232] width 188 height 31
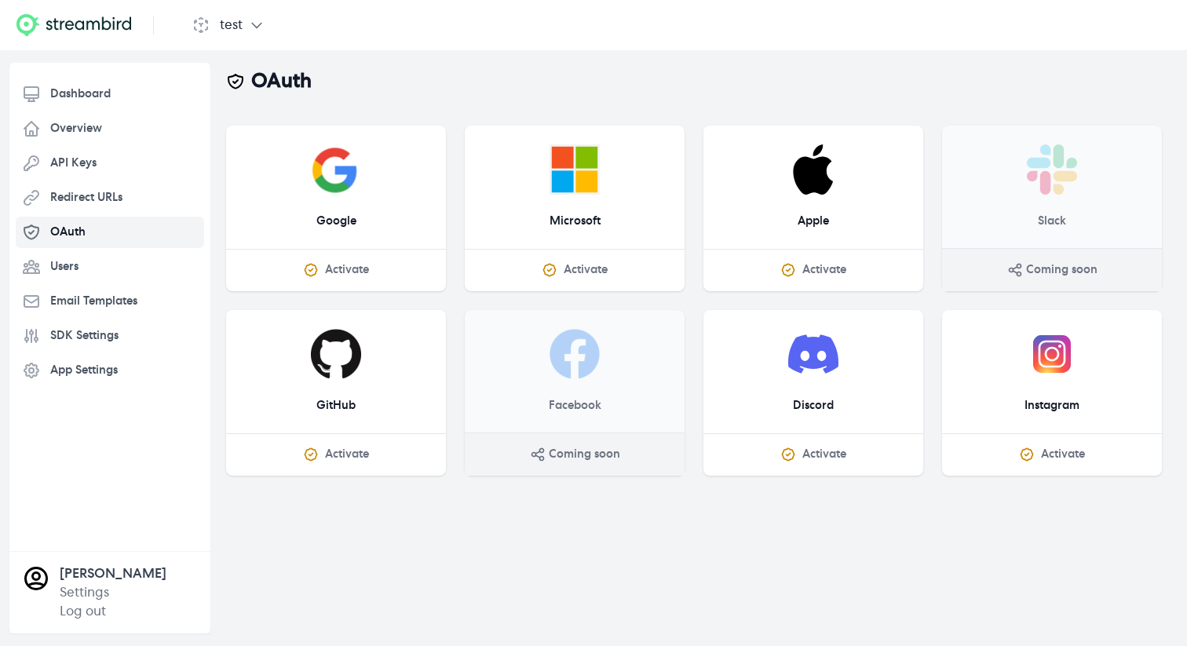
click at [83, 250] on div "Dashboard Overview API Keys Redirect URLs OAuth Users Email Templates SDK Setti…" at bounding box center [110, 244] width 188 height 333
click at [83, 257] on link "Users" at bounding box center [110, 266] width 188 height 31
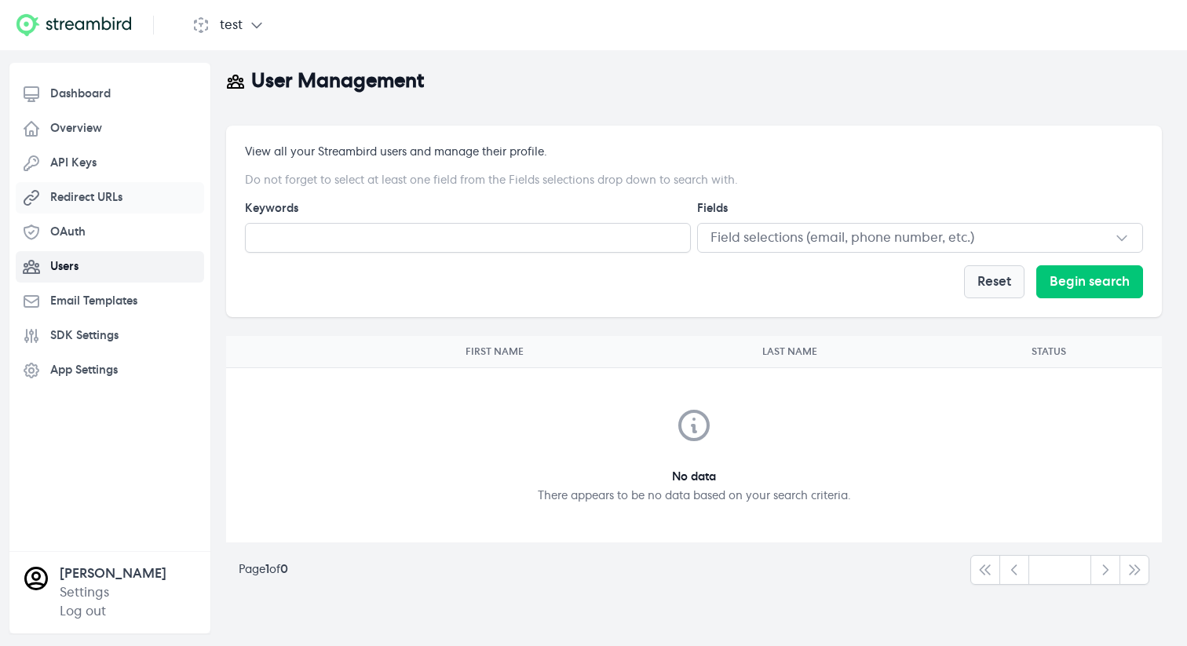
click at [91, 199] on span "Redirect URLs" at bounding box center [86, 198] width 72 height 16
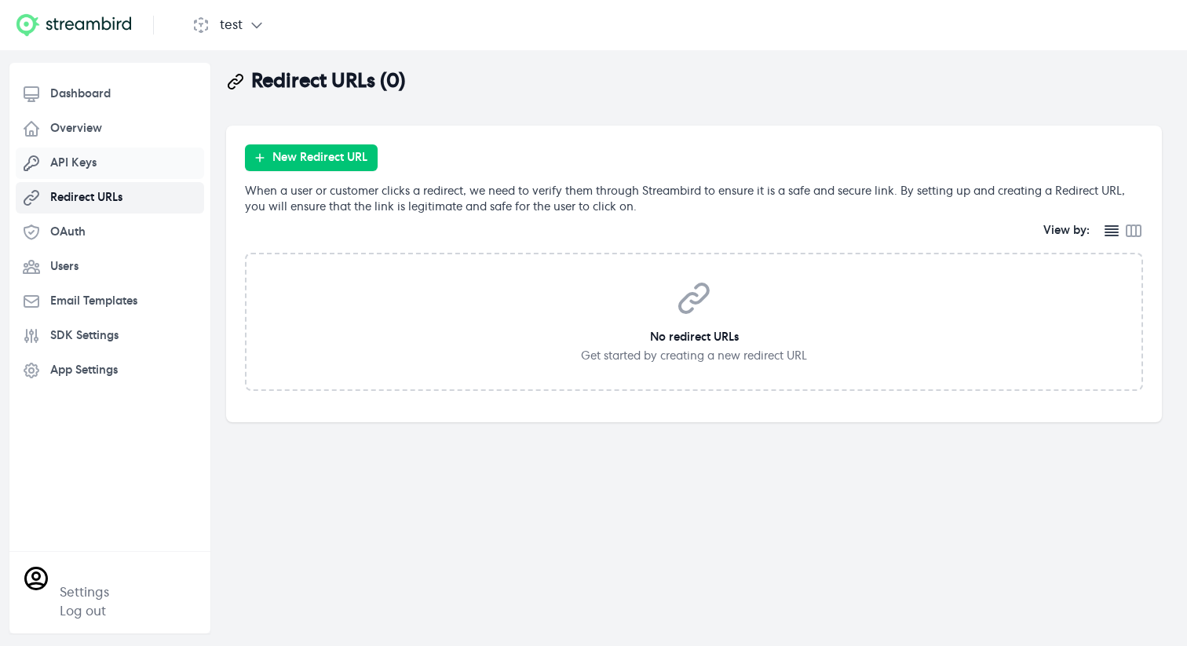
click at [111, 173] on link "API Keys" at bounding box center [110, 163] width 188 height 31
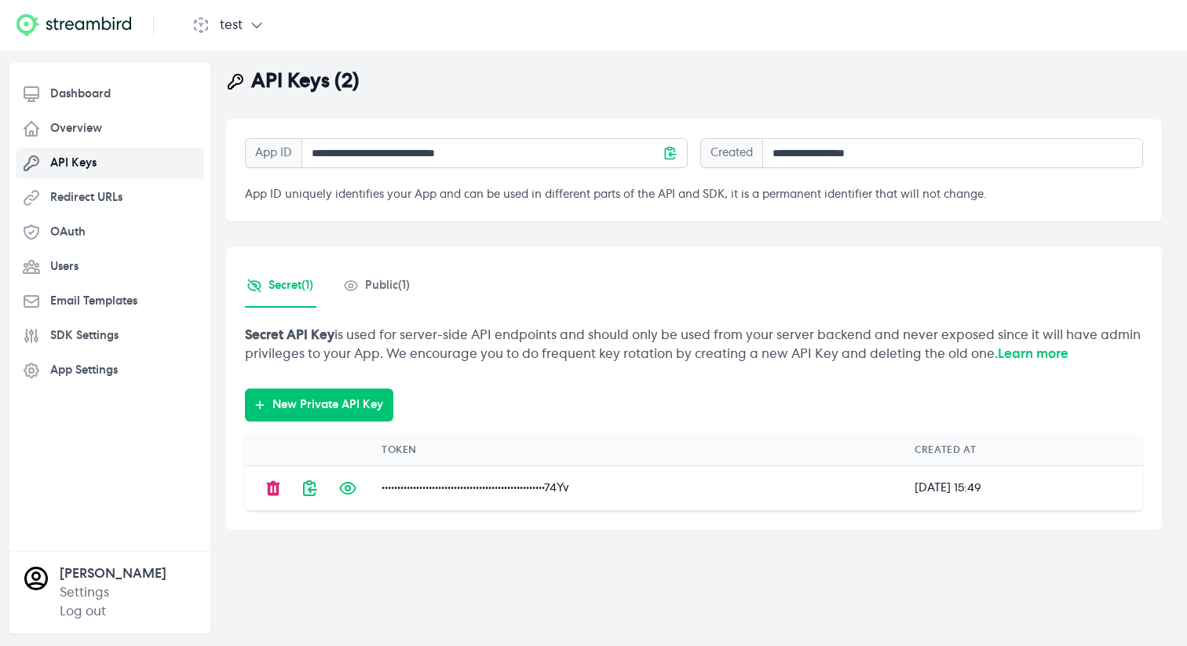
click at [669, 151] on icon at bounding box center [670, 153] width 16 height 16
click at [386, 290] on span "Public ( 1 )" at bounding box center [387, 286] width 45 height 16
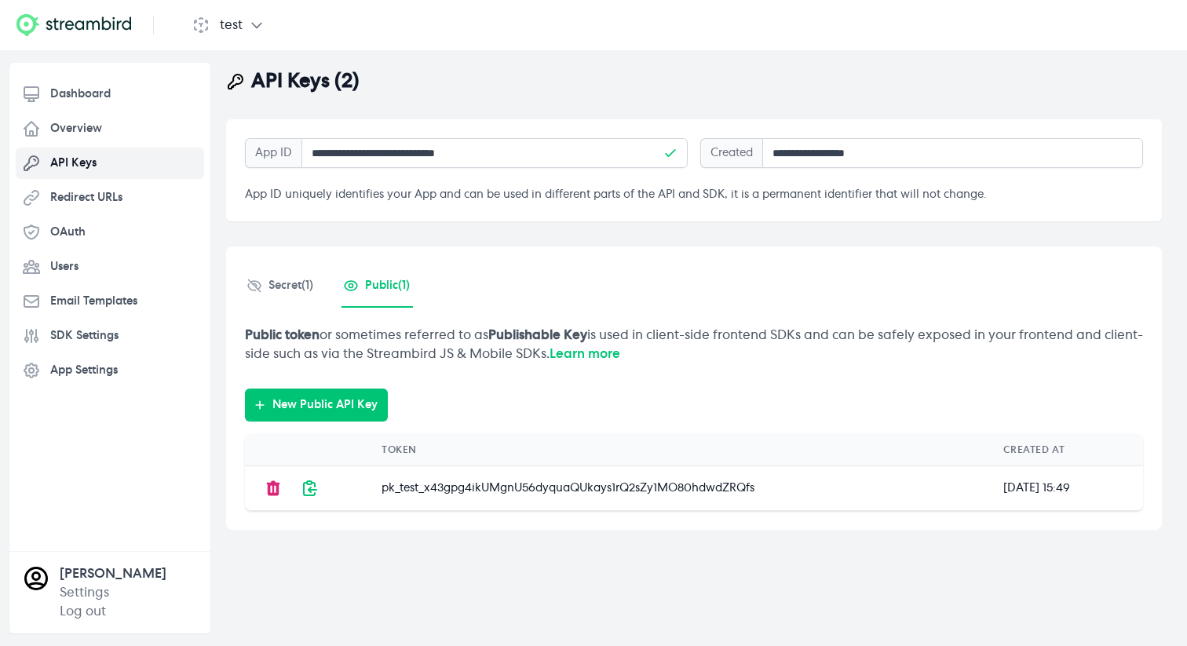
click at [264, 313] on div "Secret ( 1 ) Public ( 1 ) Secret API Key is used for server-side API endpoints …" at bounding box center [693, 387] width 935 height 283
click at [286, 275] on link "Secret ( 1 )" at bounding box center [280, 286] width 71 height 42
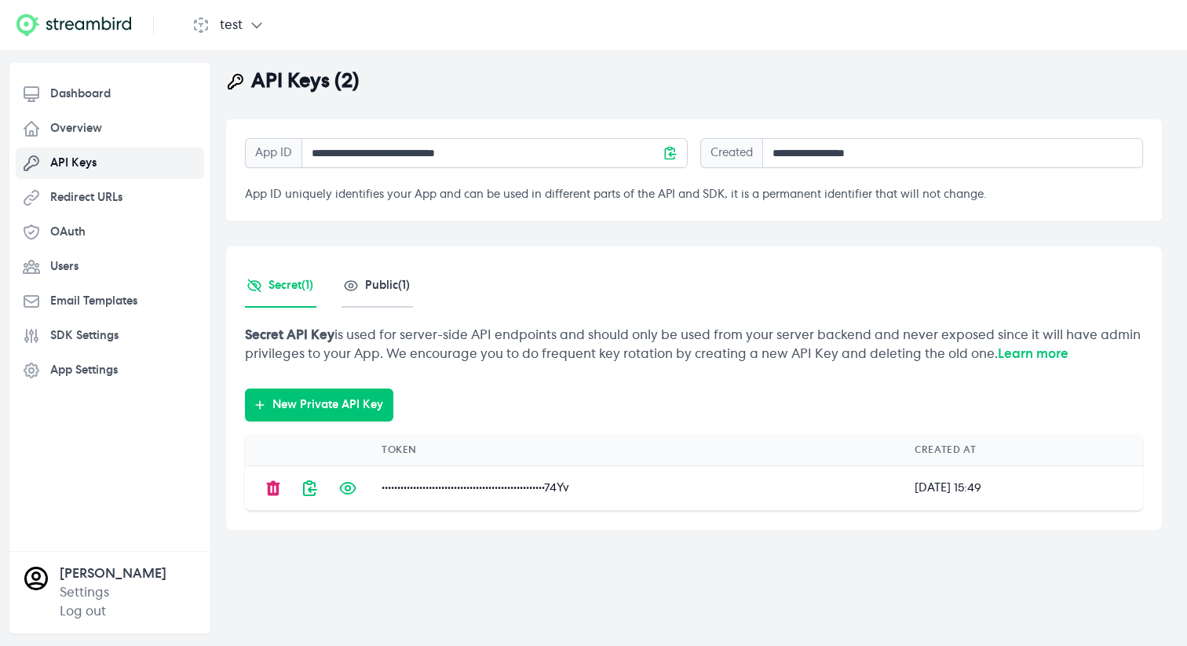
click at [397, 302] on link "Public ( 1 )" at bounding box center [376, 286] width 71 height 42
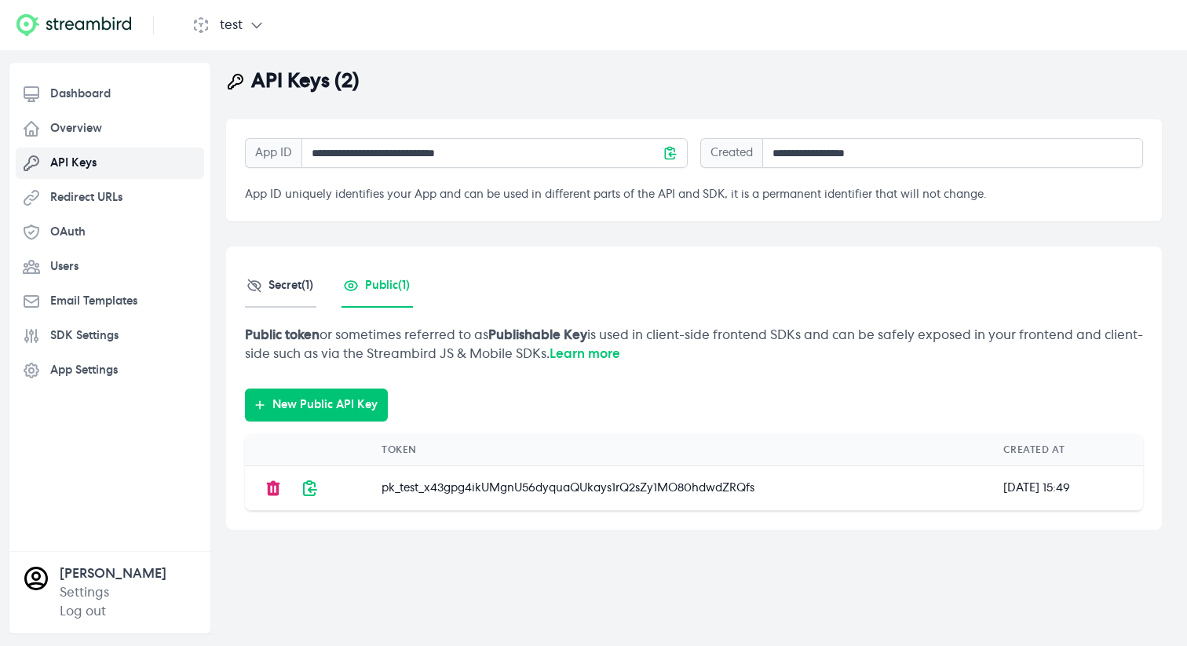
click at [313, 283] on span "Secret ( 1 )" at bounding box center [290, 286] width 45 height 16
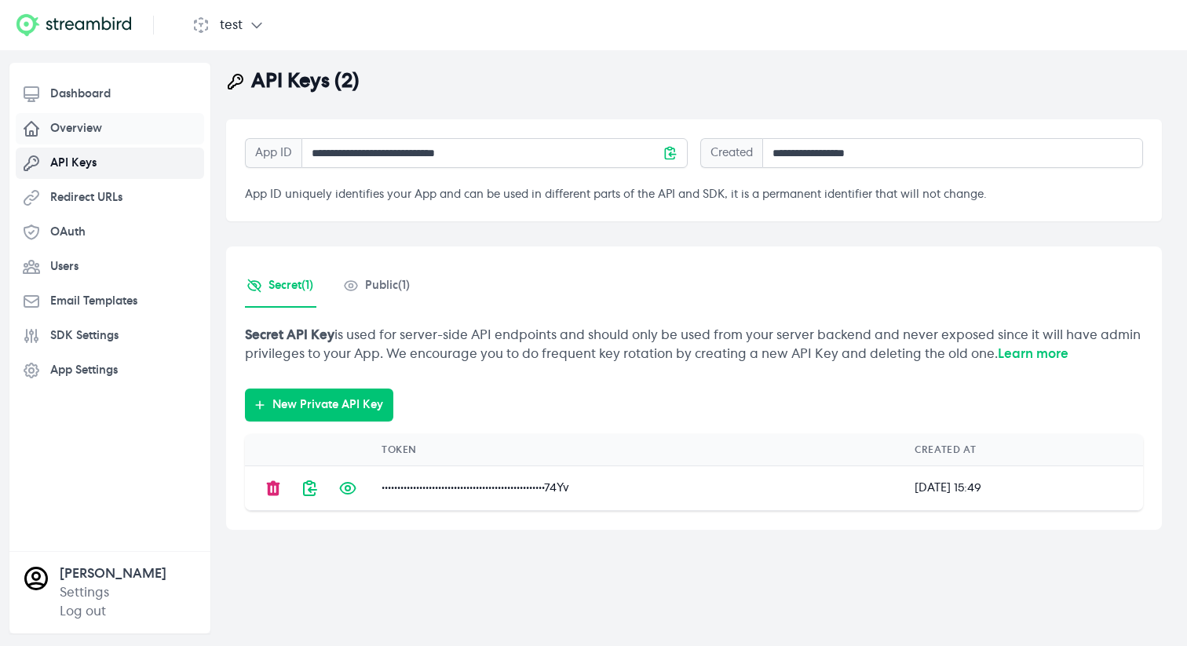
click at [85, 122] on span "Overview" at bounding box center [76, 129] width 52 height 16
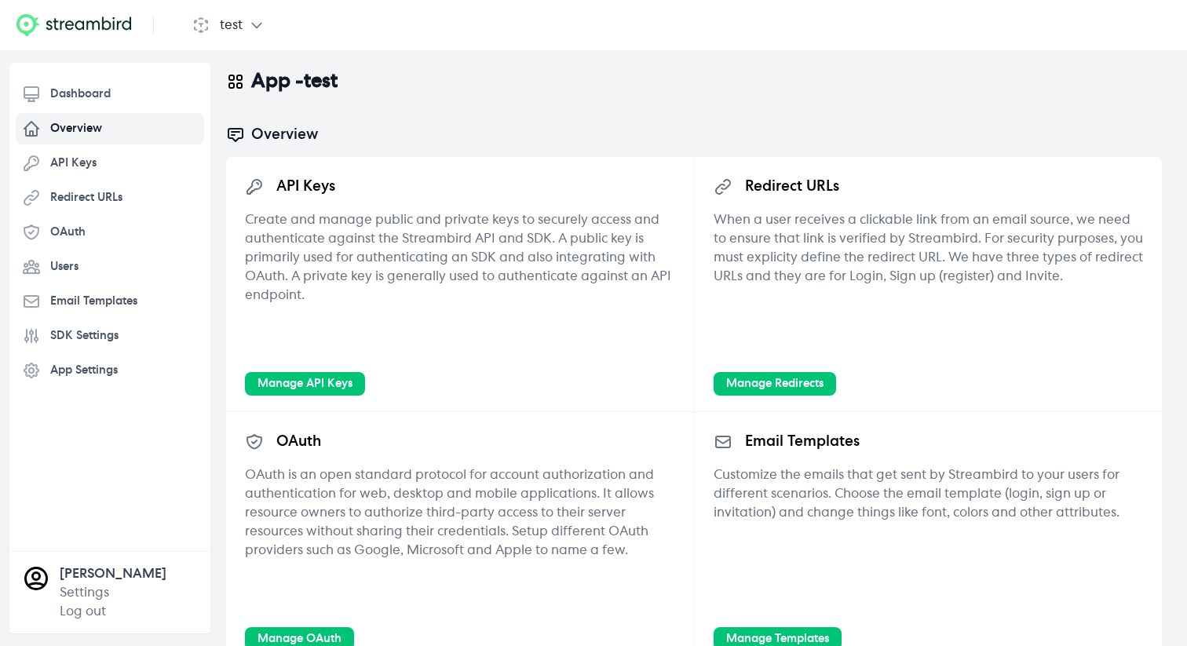
click at [81, 119] on link "Overview" at bounding box center [110, 128] width 188 height 31
click at [91, 274] on link "Users" at bounding box center [110, 266] width 188 height 31
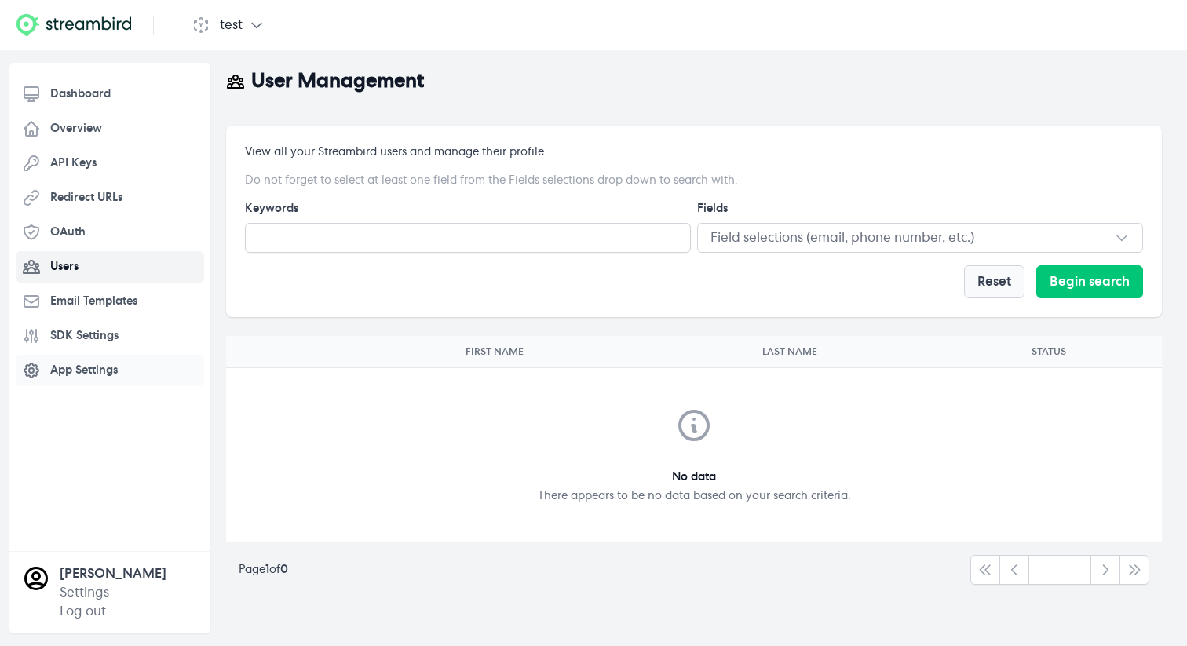
click at [111, 370] on span "App Settings" at bounding box center [83, 371] width 67 height 16
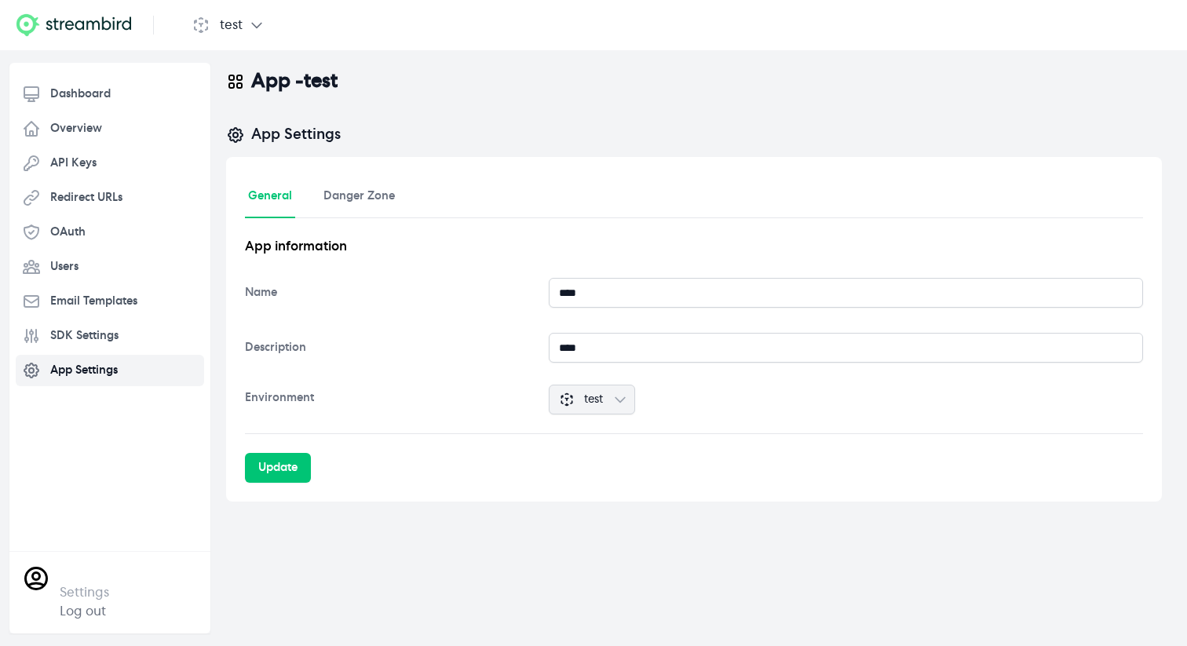
click at [93, 587] on link "Settings" at bounding box center [84, 592] width 49 height 13
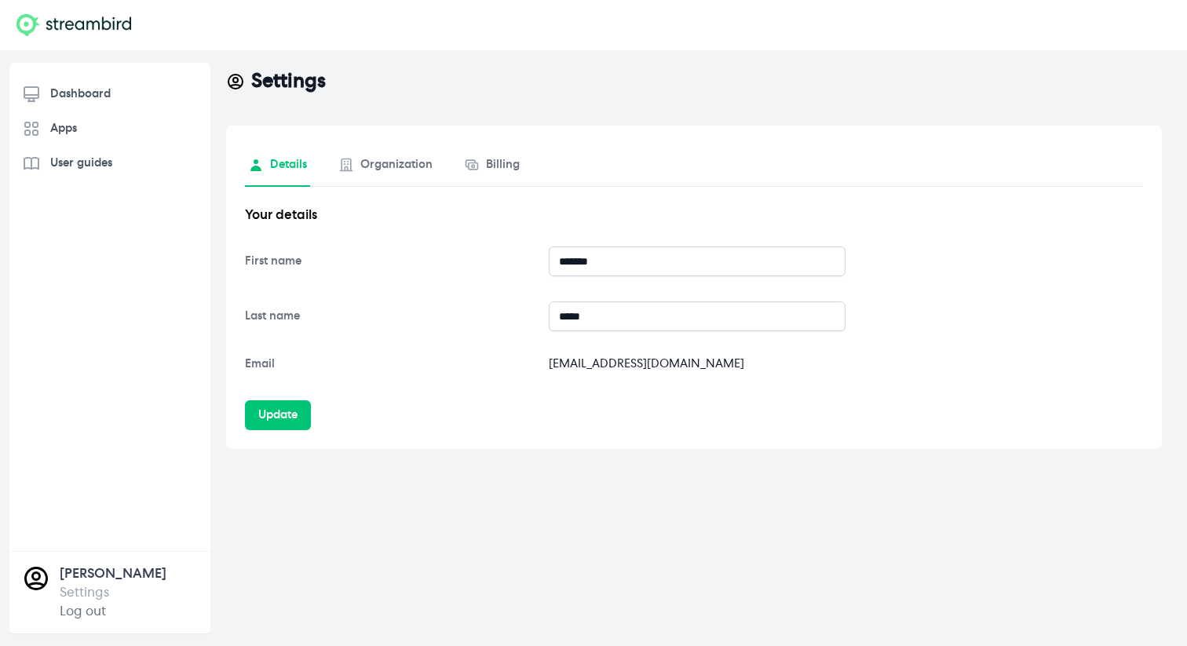
click at [88, 593] on link "Settings" at bounding box center [84, 592] width 49 height 13
click at [74, 126] on span "Apps" at bounding box center [63, 129] width 27 height 16
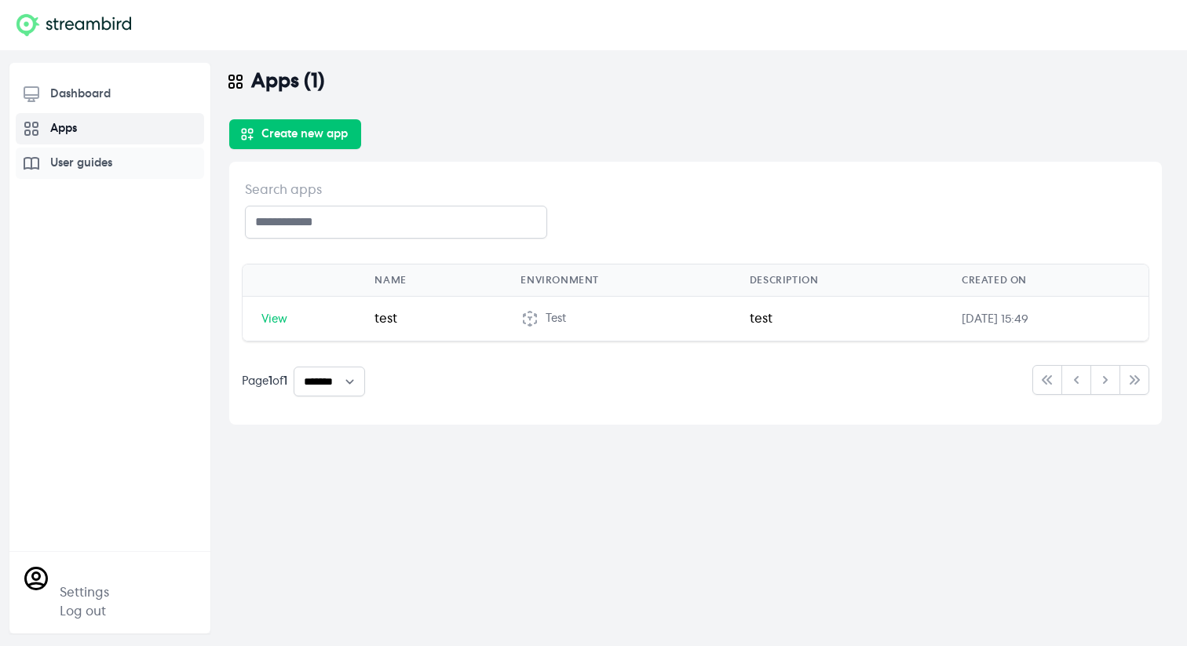
click at [100, 166] on span "User guides" at bounding box center [81, 163] width 62 height 16
click at [267, 326] on td "View" at bounding box center [298, 319] width 113 height 45
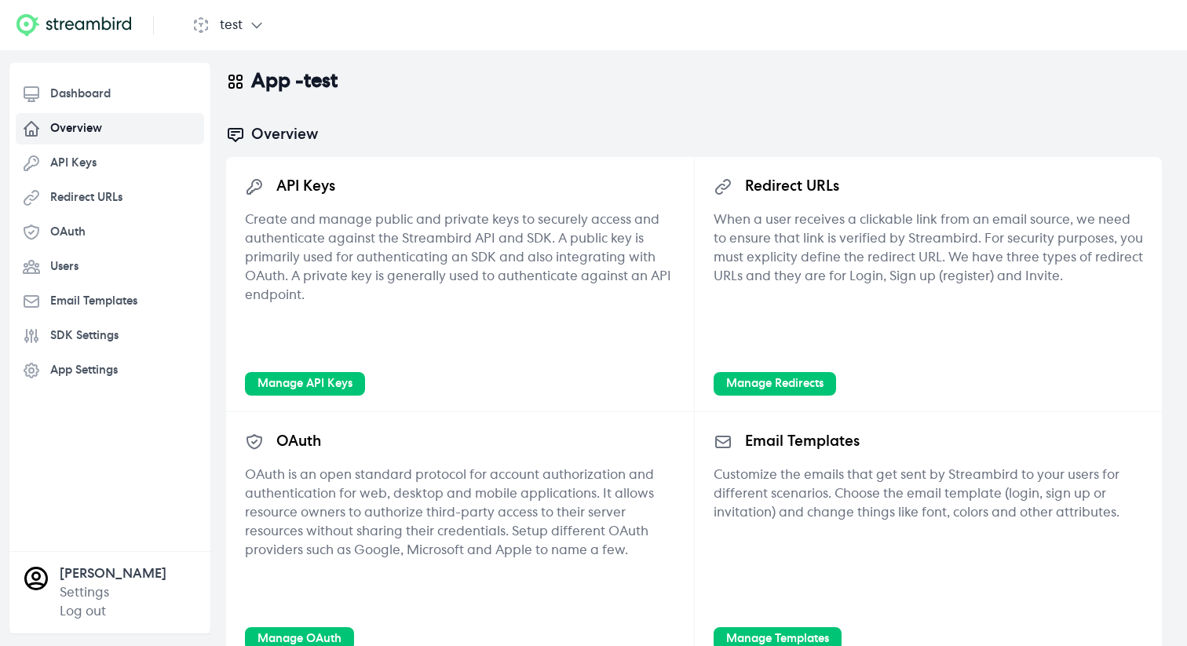
click at [91, 353] on div "Dashboard Overview API Keys Redirect URLs OAuth Users Email Templates SDK Setti…" at bounding box center [110, 244] width 188 height 333
click at [100, 365] on span "App Settings" at bounding box center [83, 371] width 67 height 16
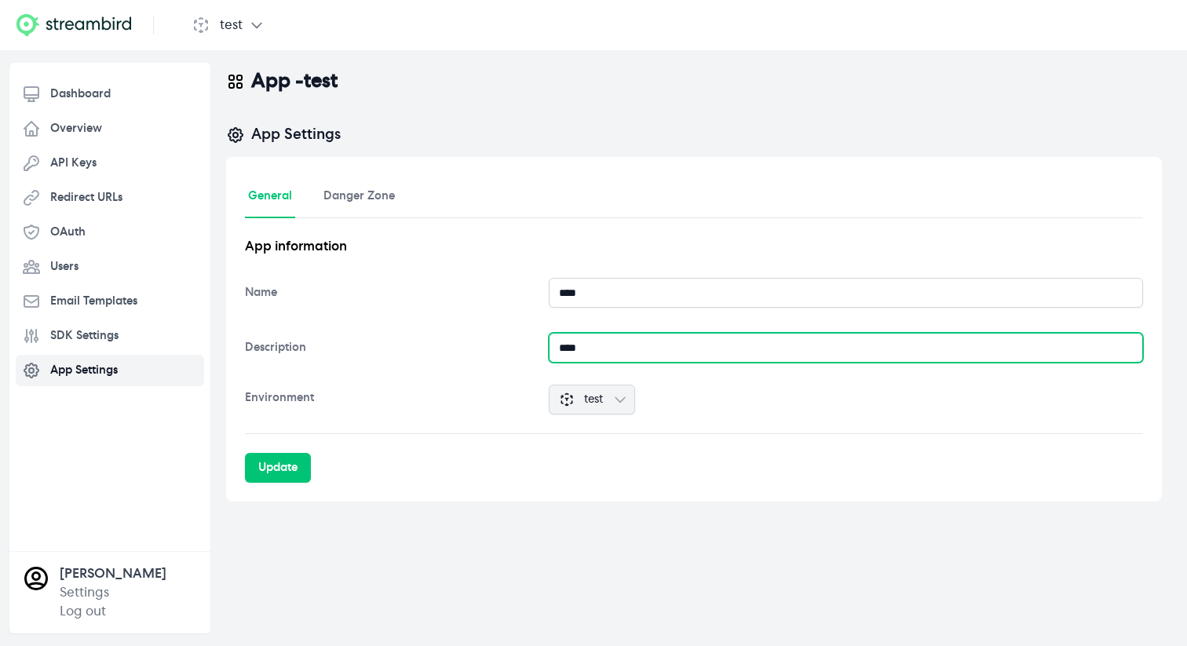
click at [576, 347] on input "****" at bounding box center [846, 348] width 594 height 30
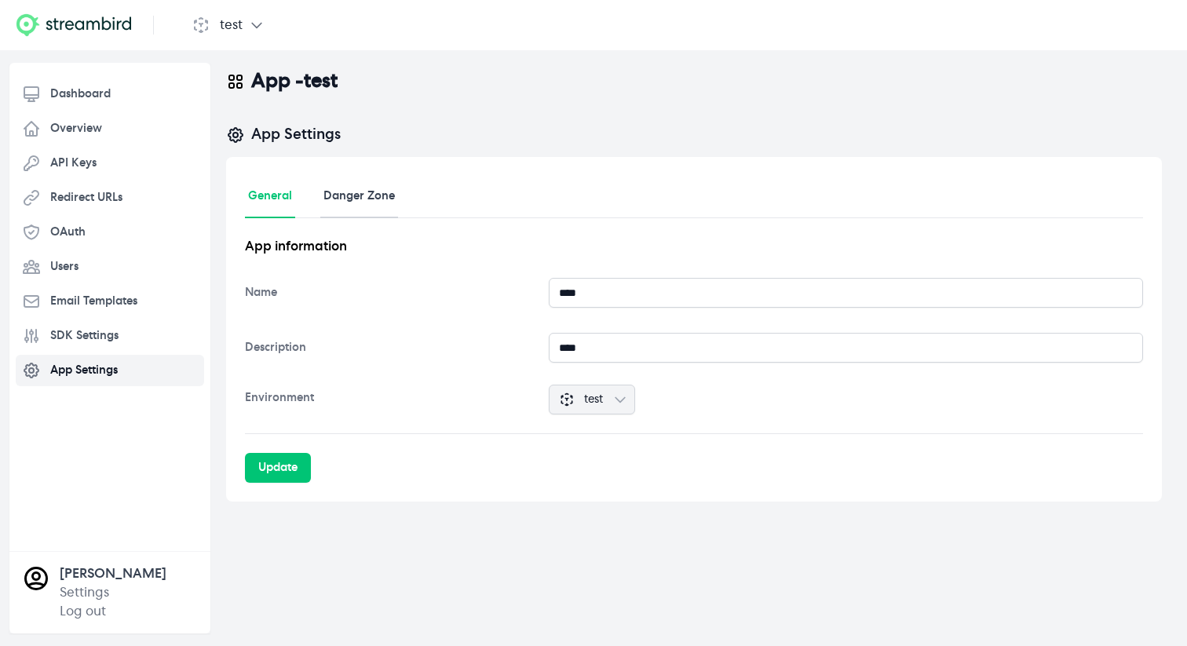
click at [348, 195] on link "Danger Zone" at bounding box center [359, 197] width 78 height 42
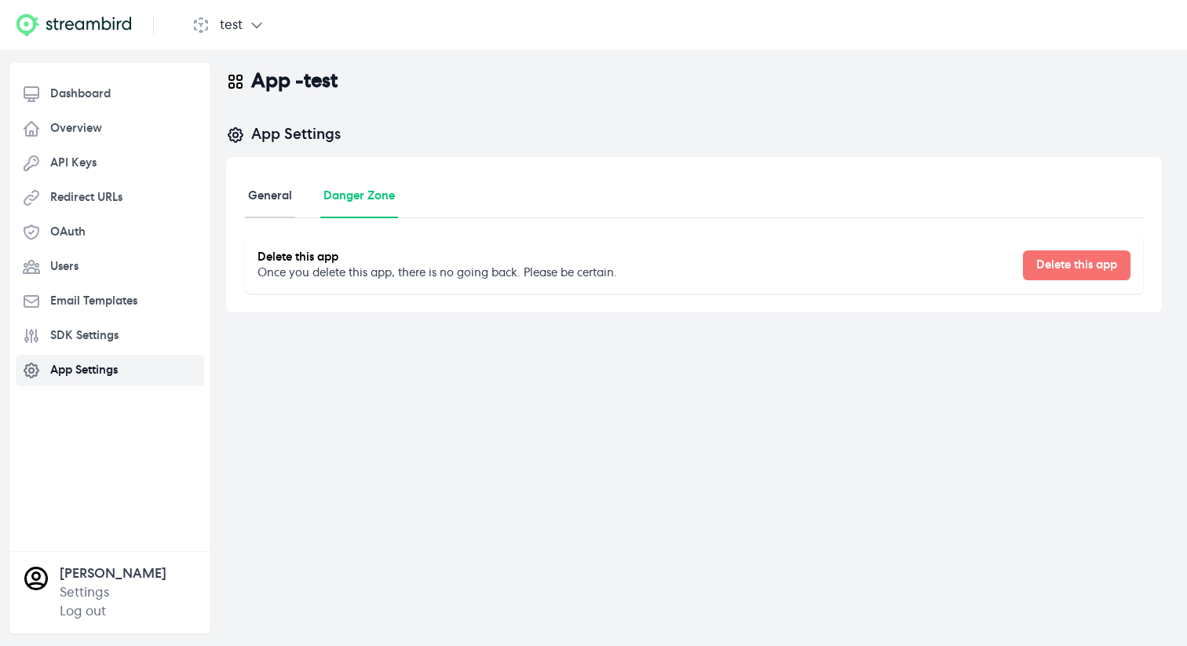
click at [250, 202] on link "General" at bounding box center [270, 197] width 50 height 42
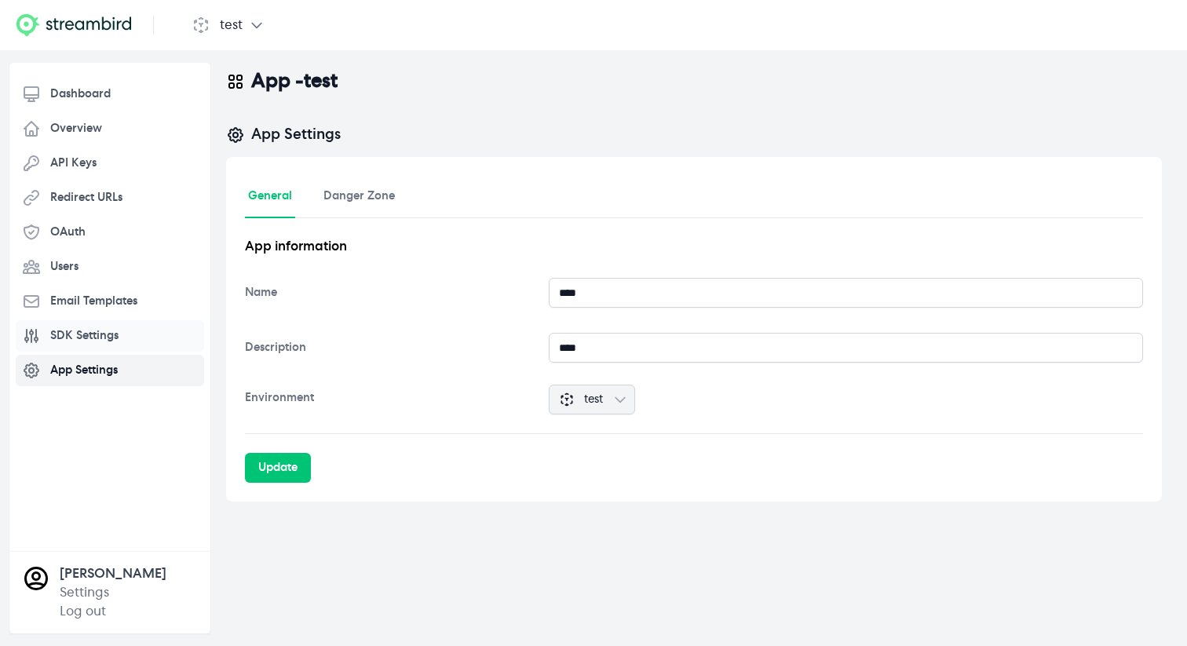
click at [88, 329] on span "SDK Settings" at bounding box center [84, 336] width 68 height 16
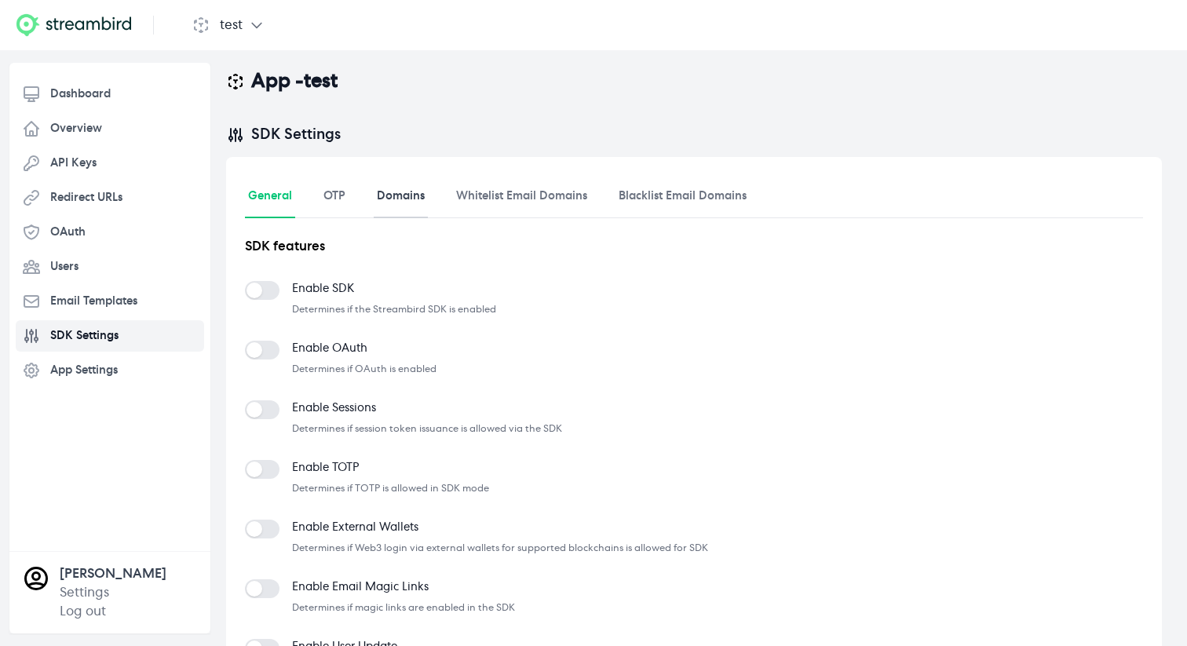
click at [410, 215] on link "Domains" at bounding box center [401, 197] width 54 height 42
